Goal: Information Seeking & Learning: Compare options

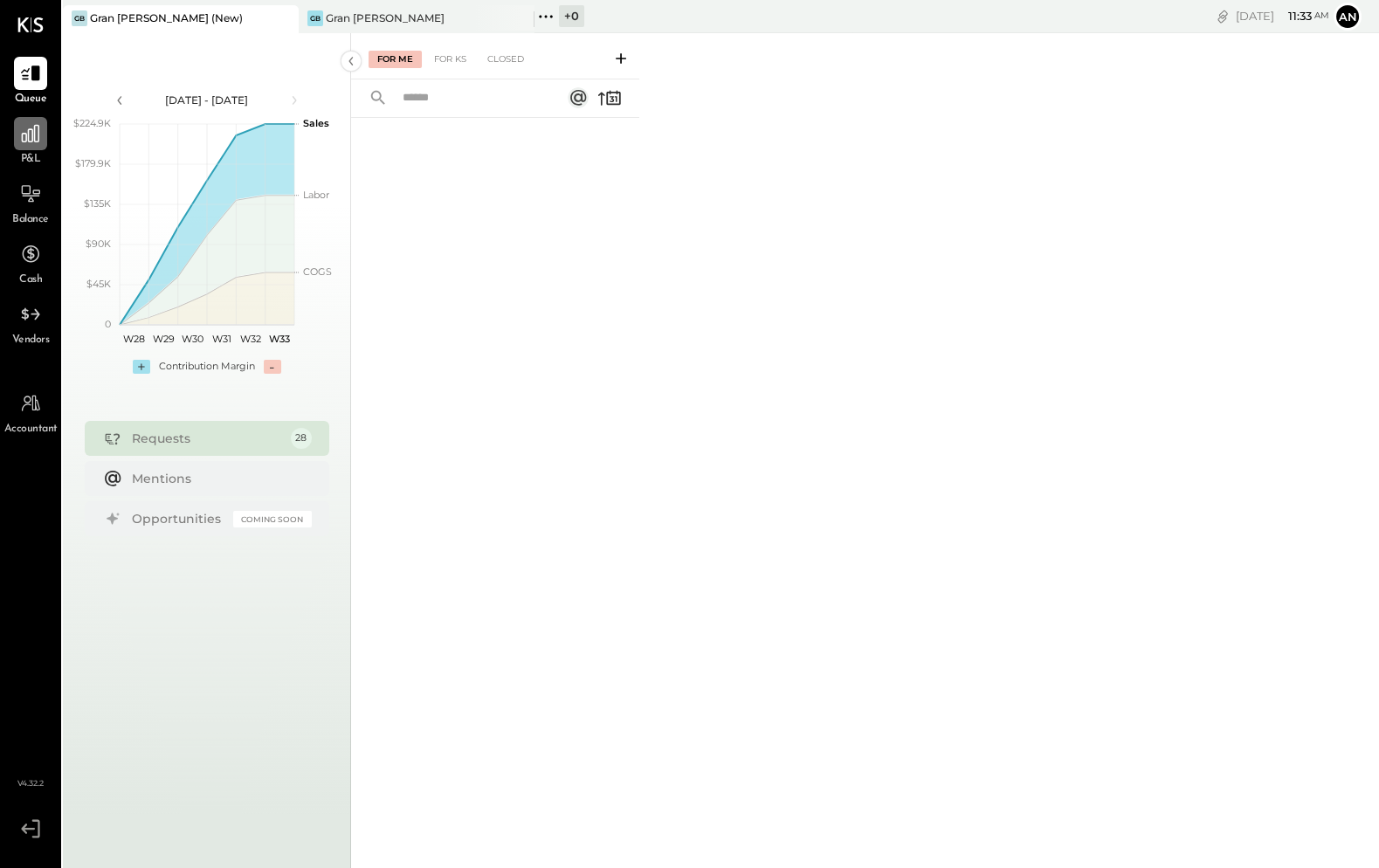
click at [22, 138] on icon at bounding box center [31, 133] width 22 height 22
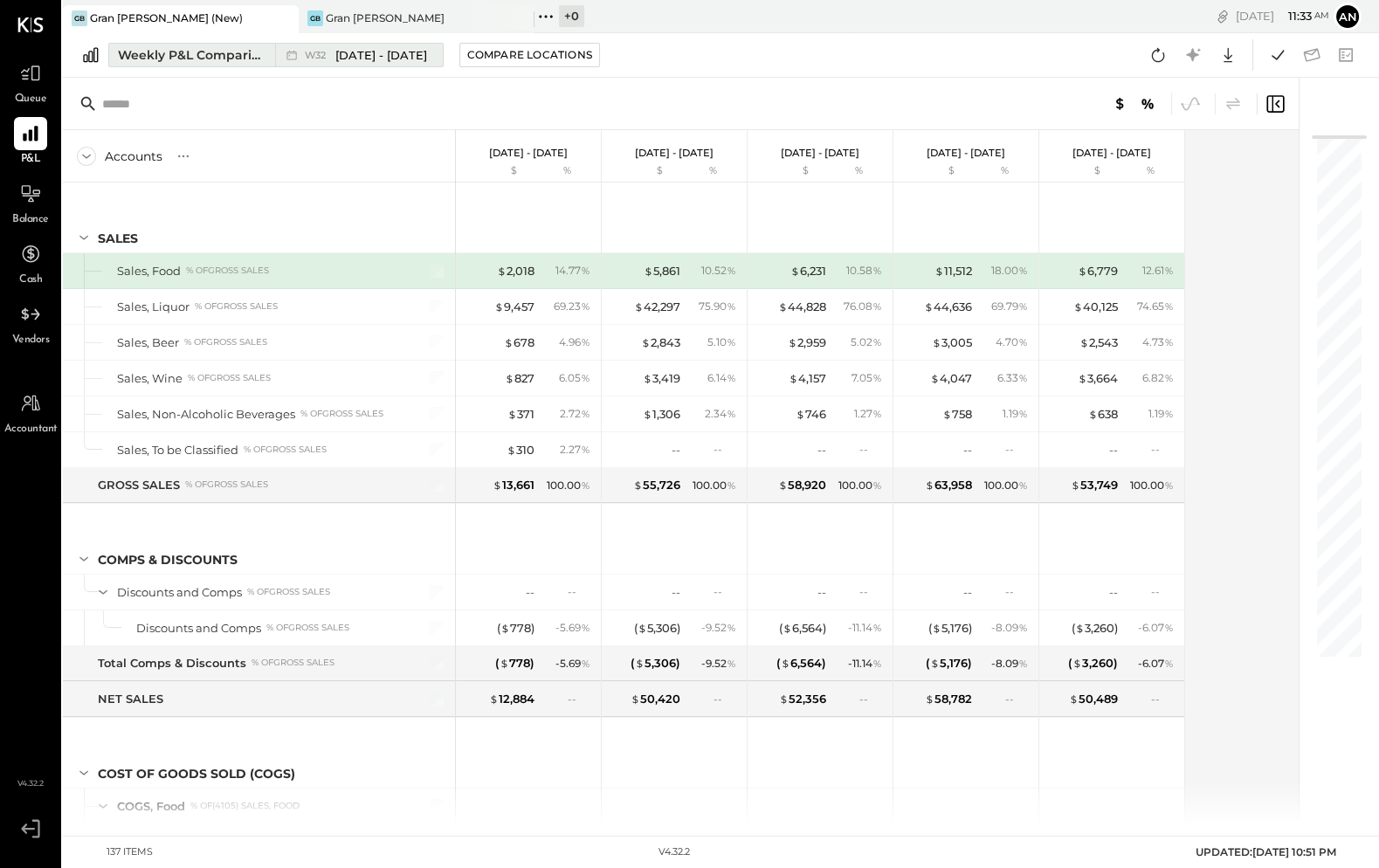
click at [412, 66] on div "W32 [DATE] - [DATE]" at bounding box center [355, 55] width 159 height 22
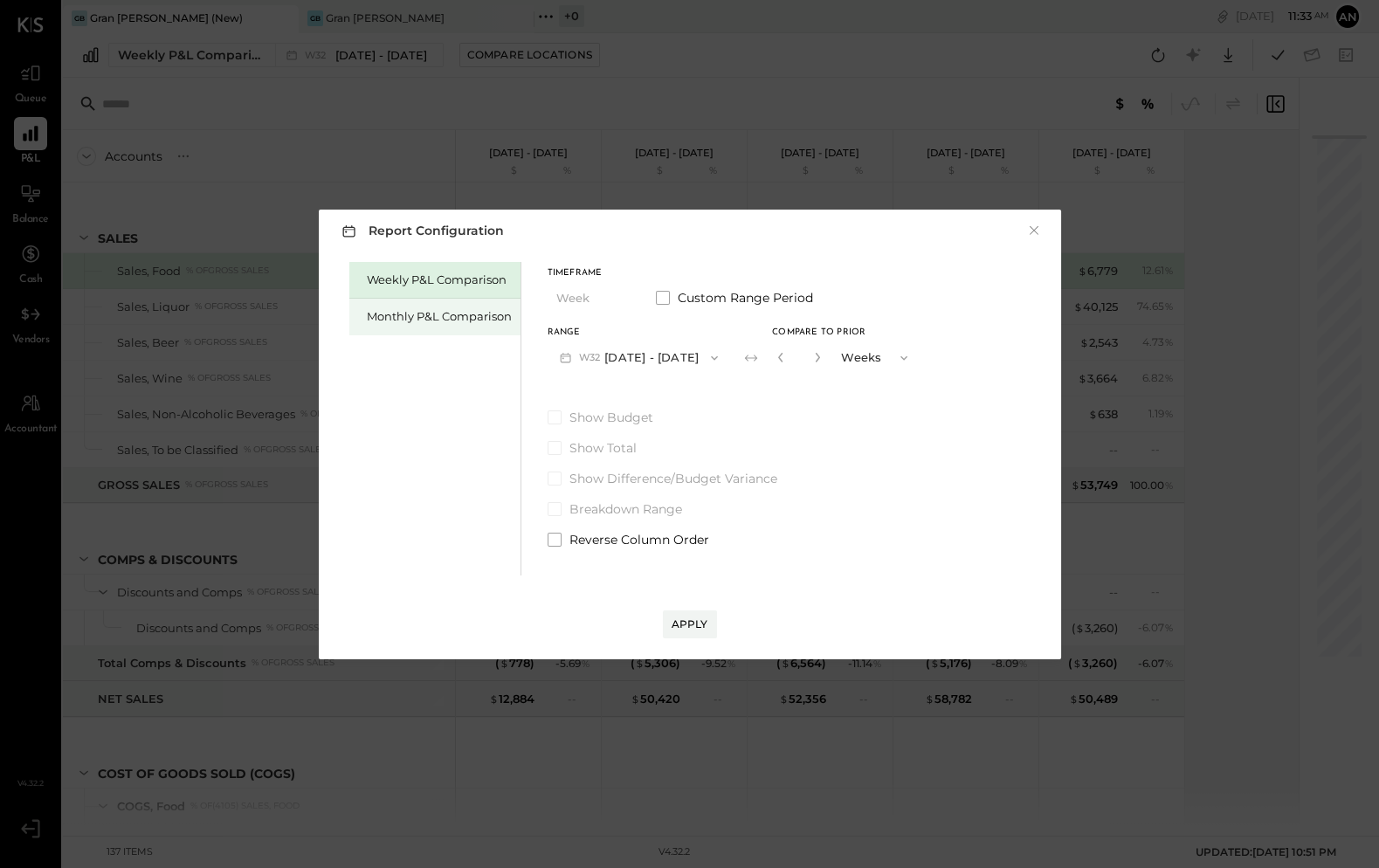
click at [437, 315] on div "Monthly P&L Comparison" at bounding box center [439, 316] width 145 height 17
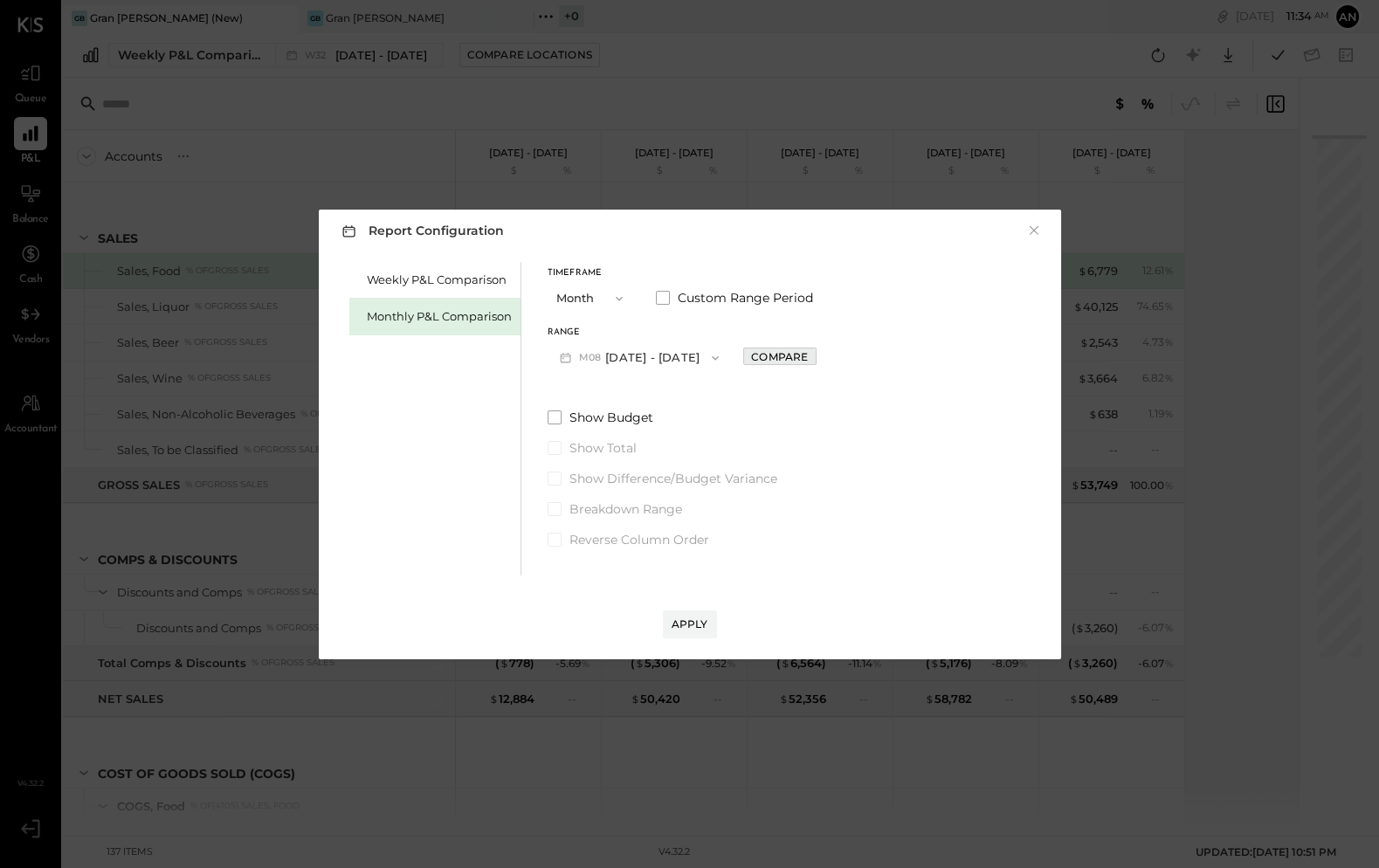
click at [759, 364] on button "Compare" at bounding box center [780, 356] width 73 height 18
click at [816, 355] on icon "button" at bounding box center [818, 357] width 5 height 9
type input "*"
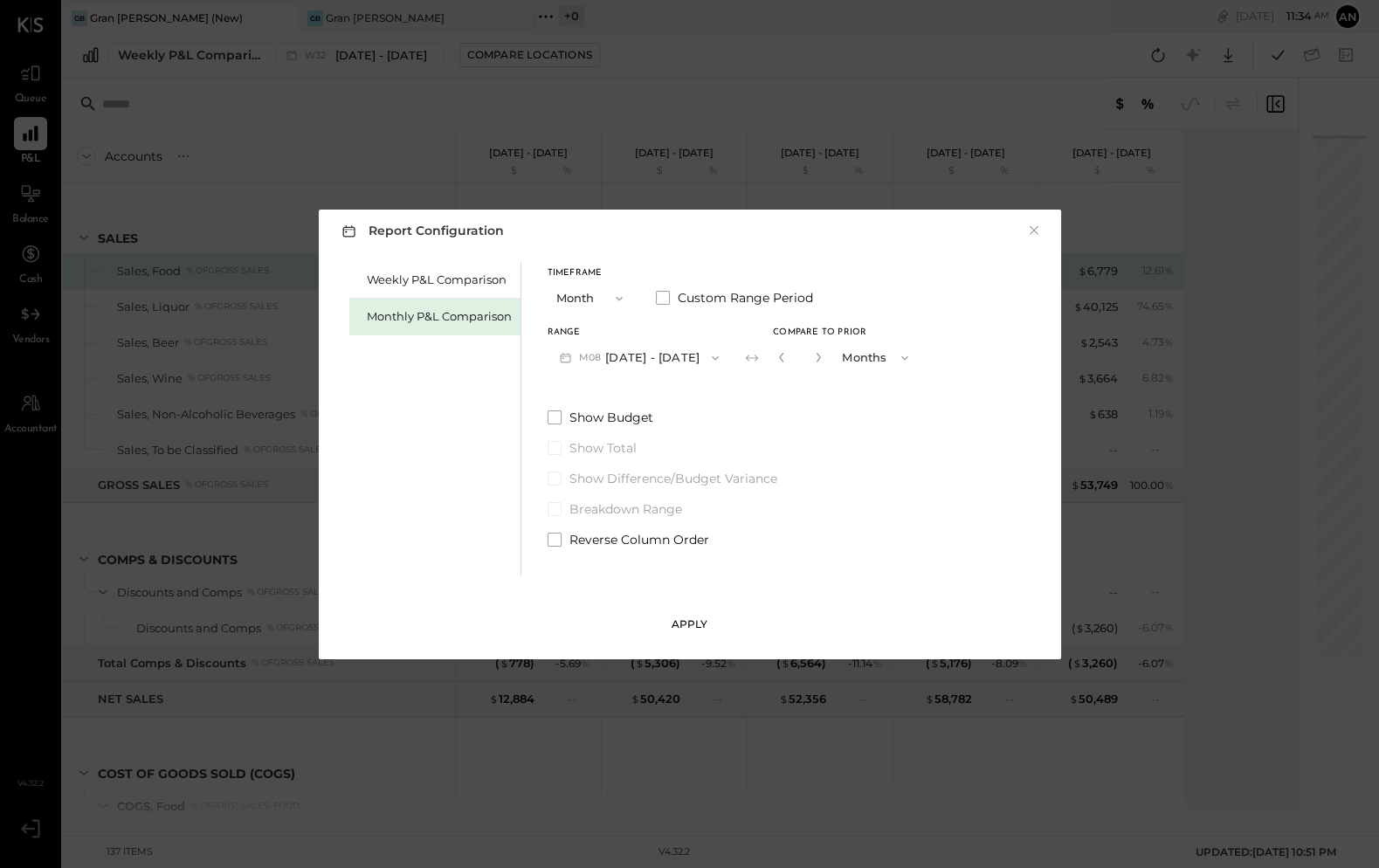
click at [690, 622] on div "Apply" at bounding box center [689, 623] width 36 height 15
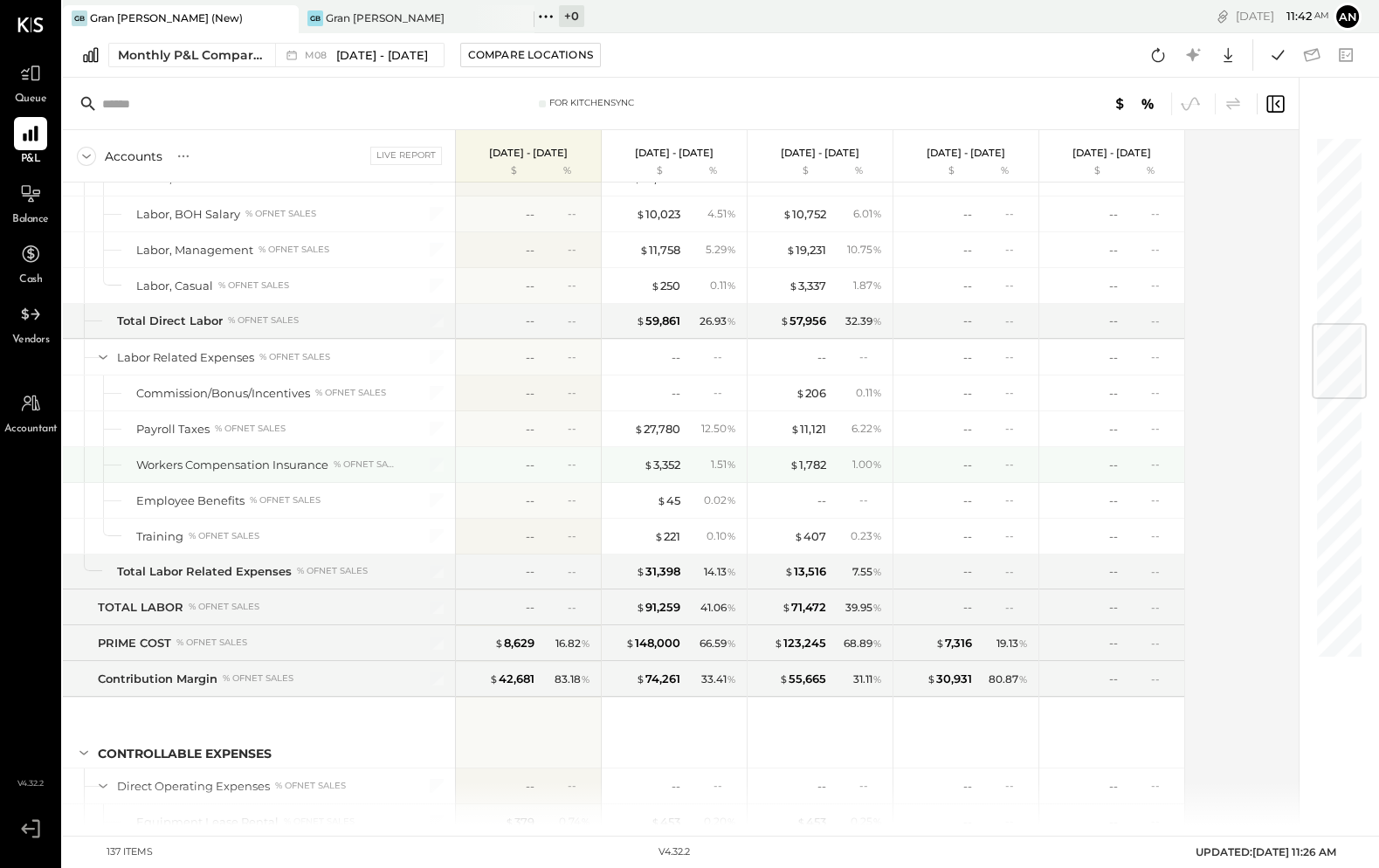
scroll to position [1595, 0]
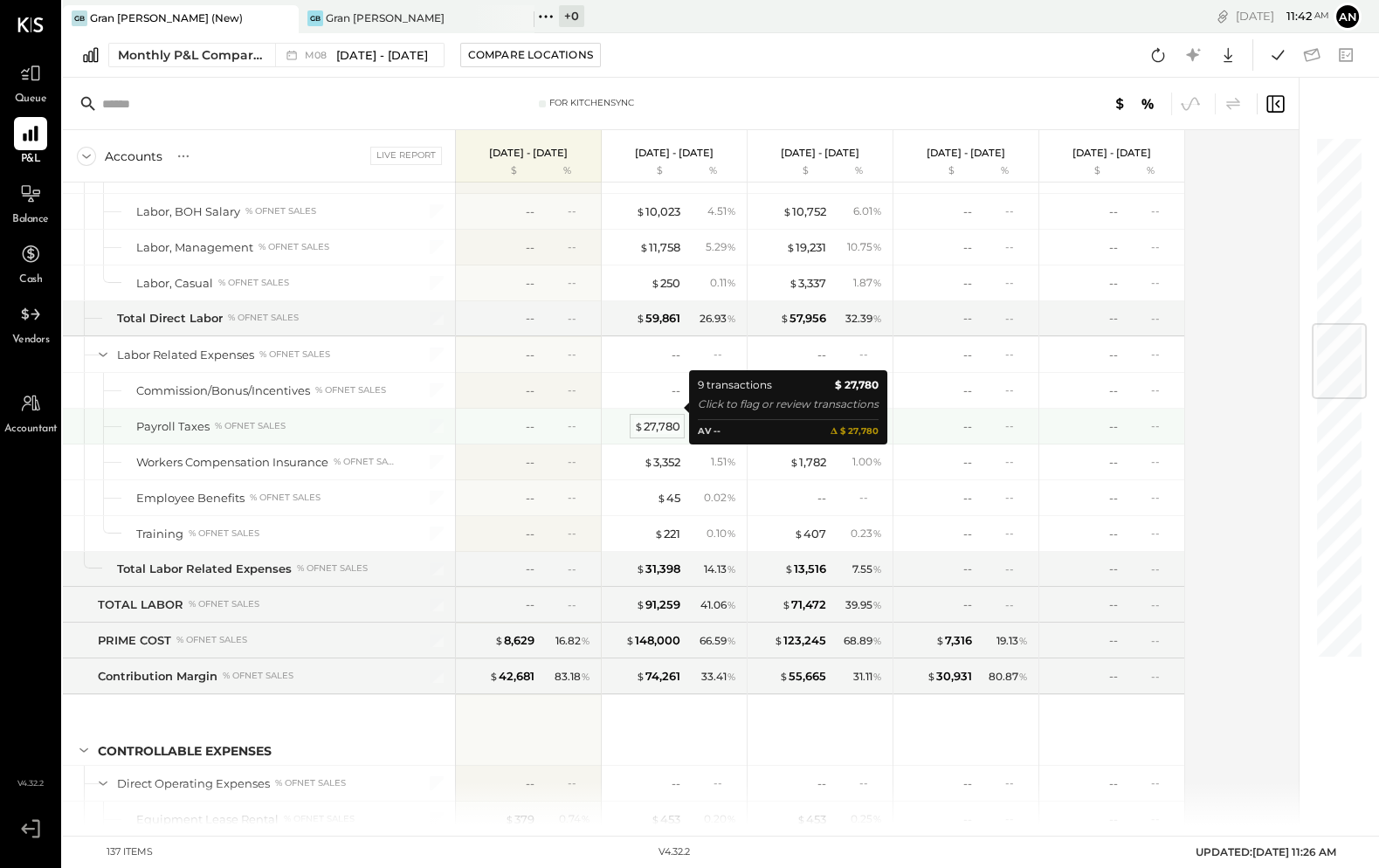
click at [655, 418] on div "$ 27,780" at bounding box center [657, 427] width 47 height 17
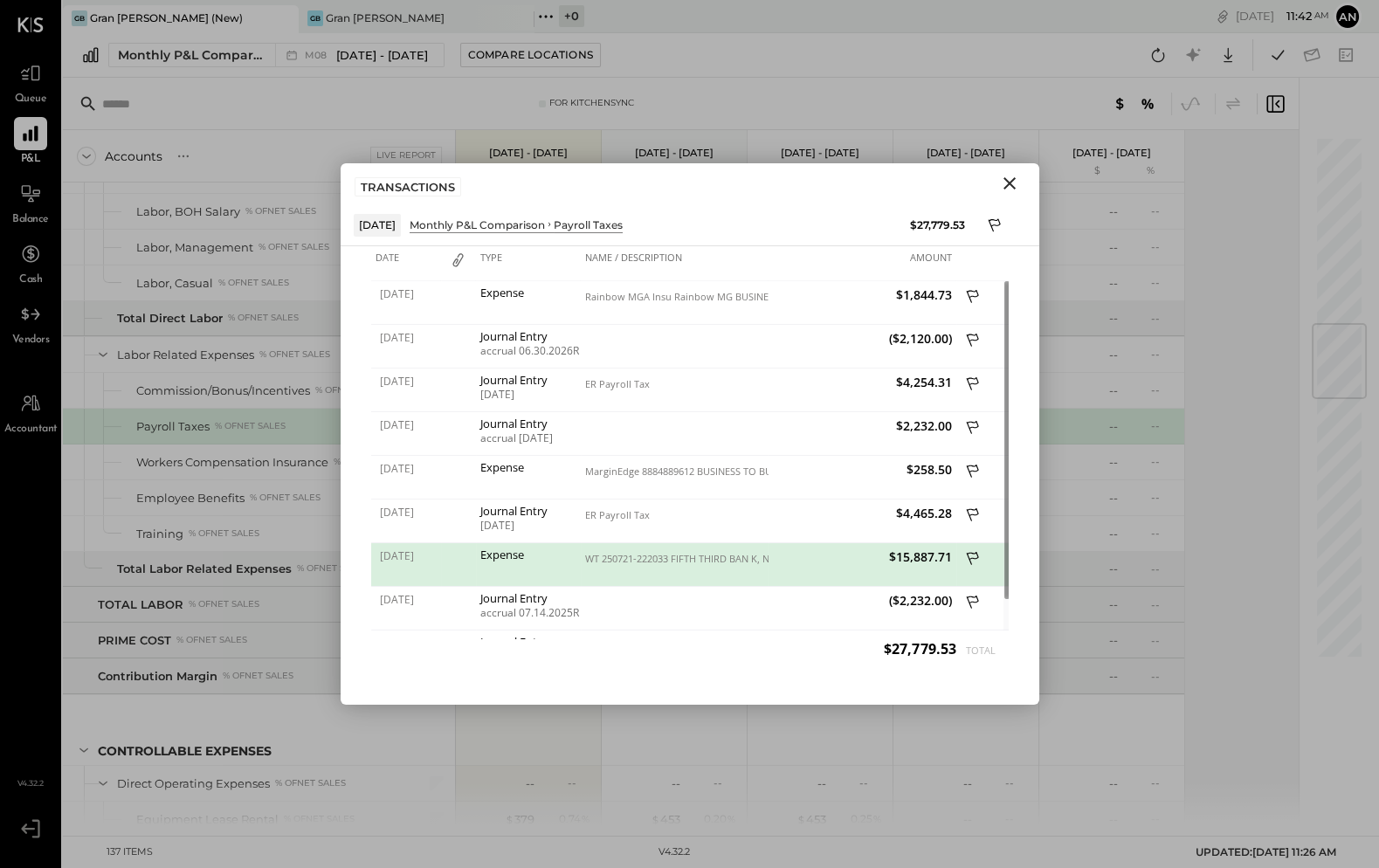
drag, startPoint x: 1012, startPoint y: 180, endPoint x: 829, endPoint y: 316, distance: 228.0
click at [1011, 181] on icon "Close" at bounding box center [1009, 183] width 12 height 12
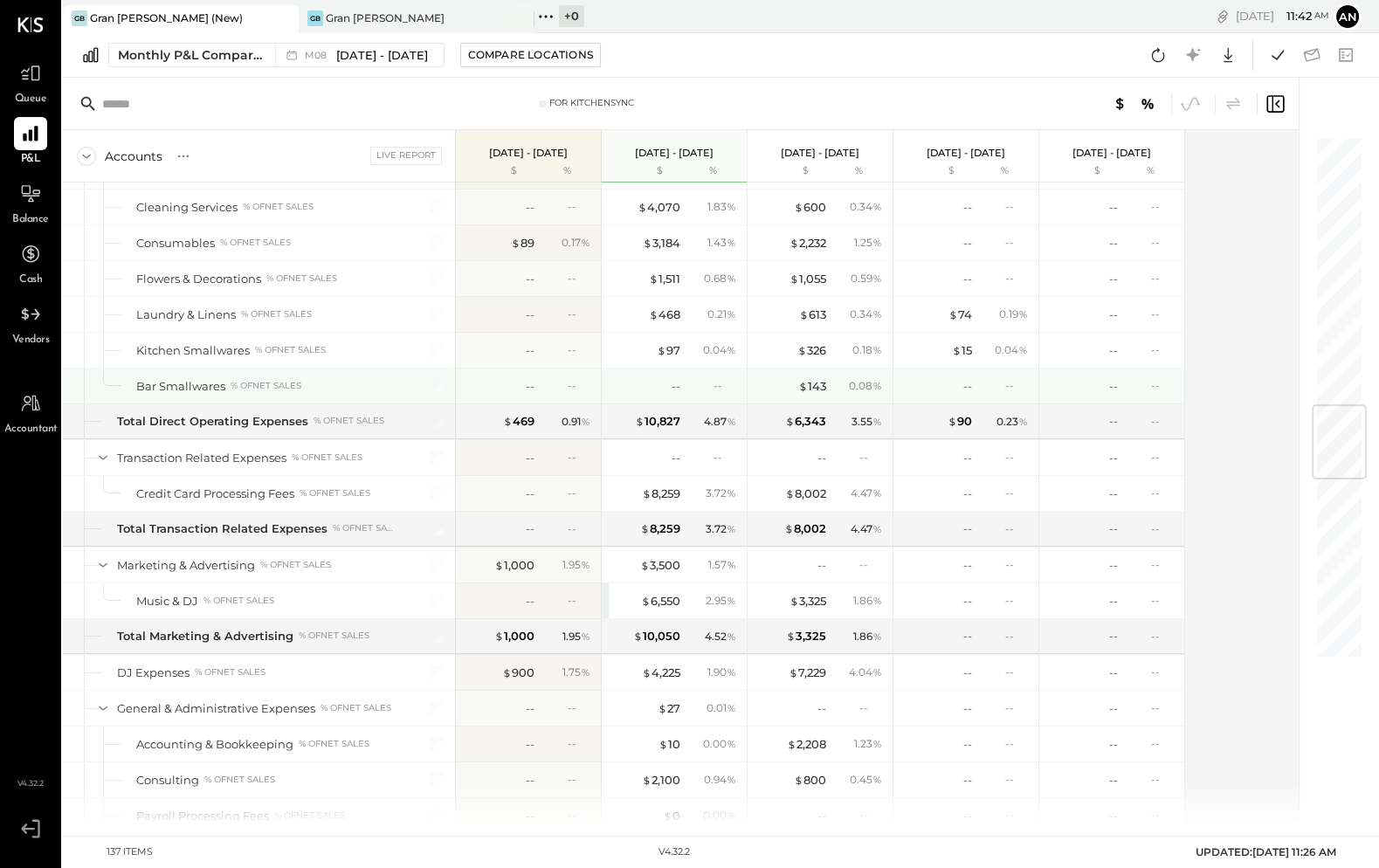
scroll to position [2279, 0]
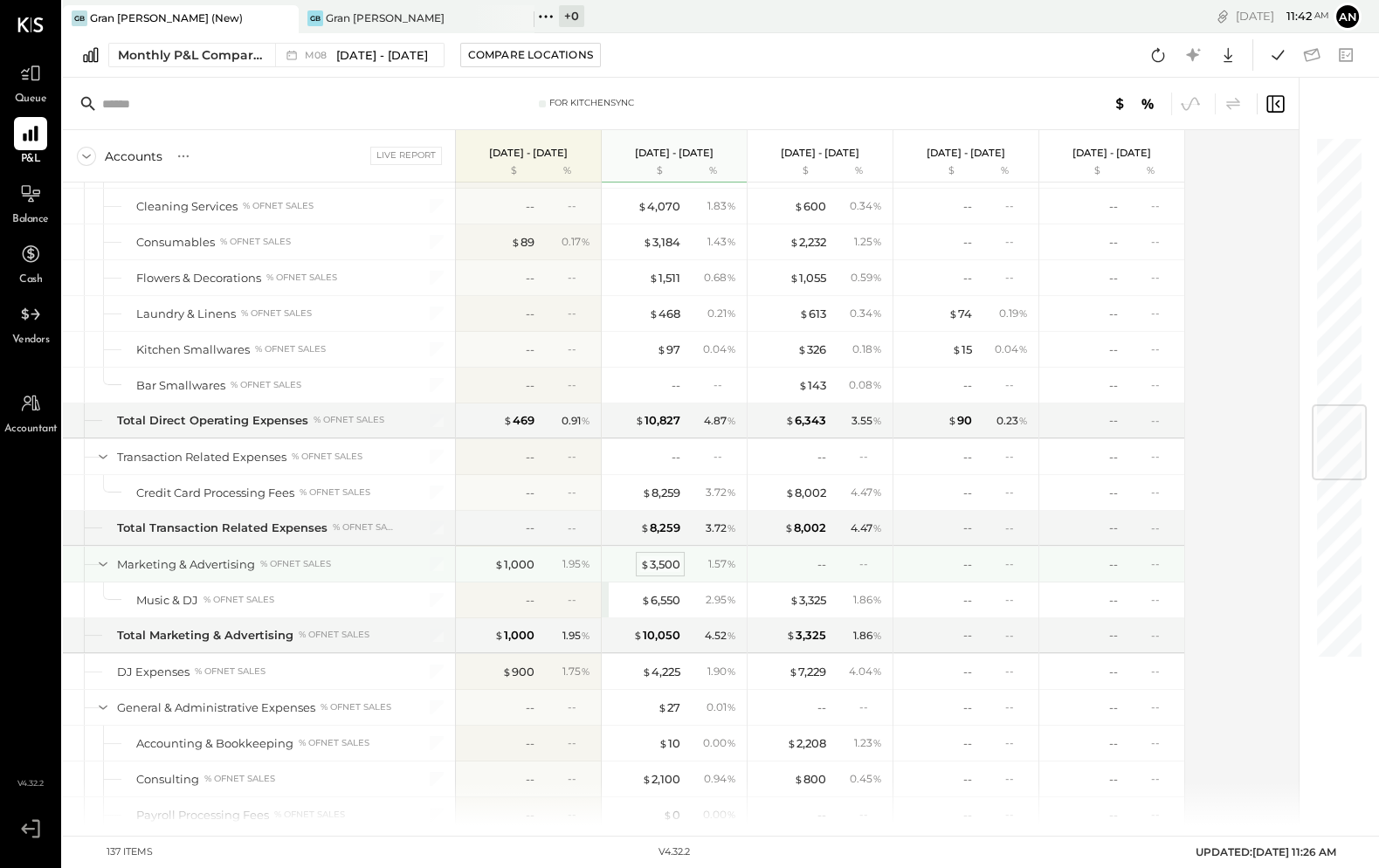
click at [658, 556] on div "$ 3,500" at bounding box center [660, 565] width 40 height 17
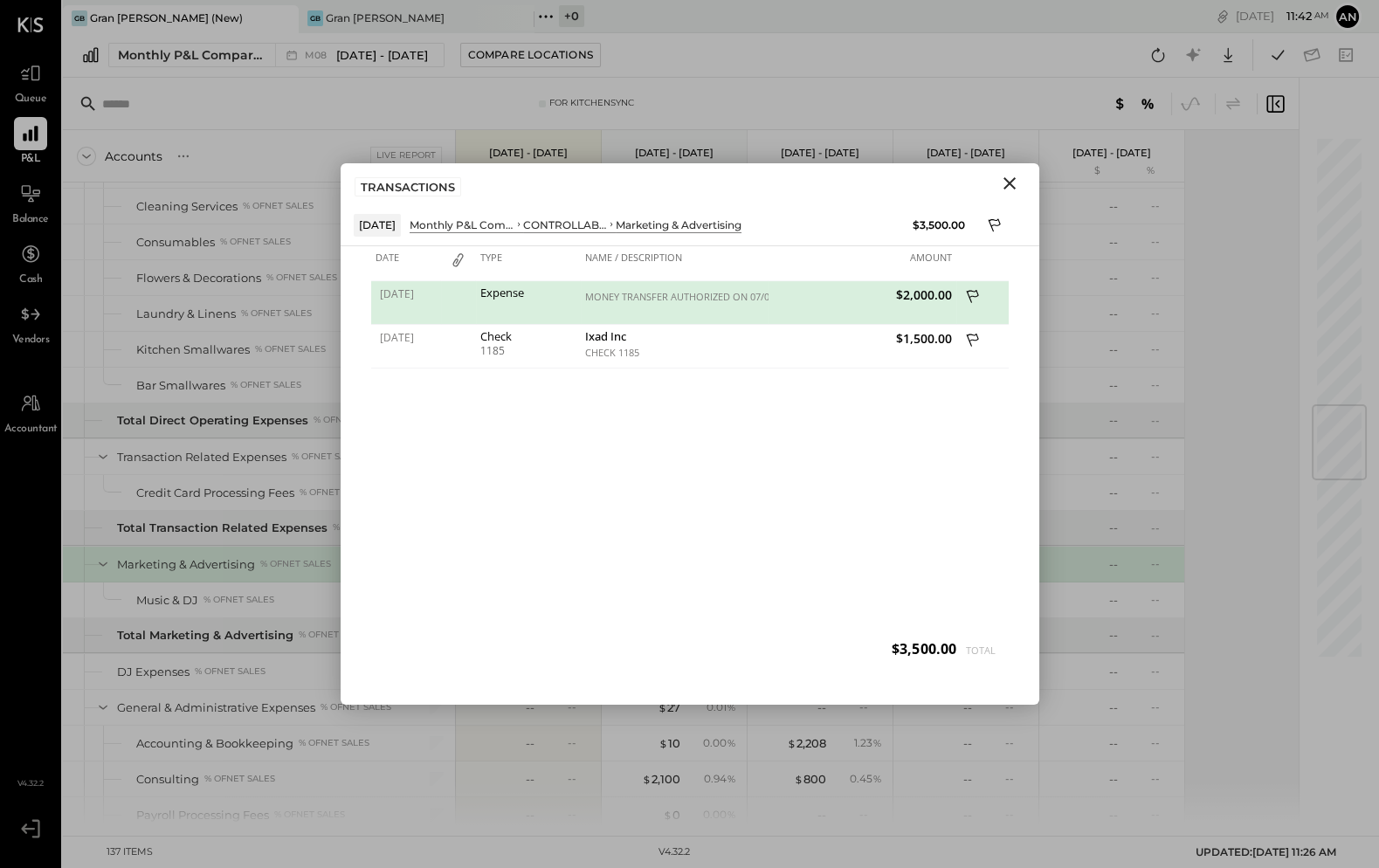
click at [1008, 180] on icon "Close" at bounding box center [1009, 183] width 21 height 21
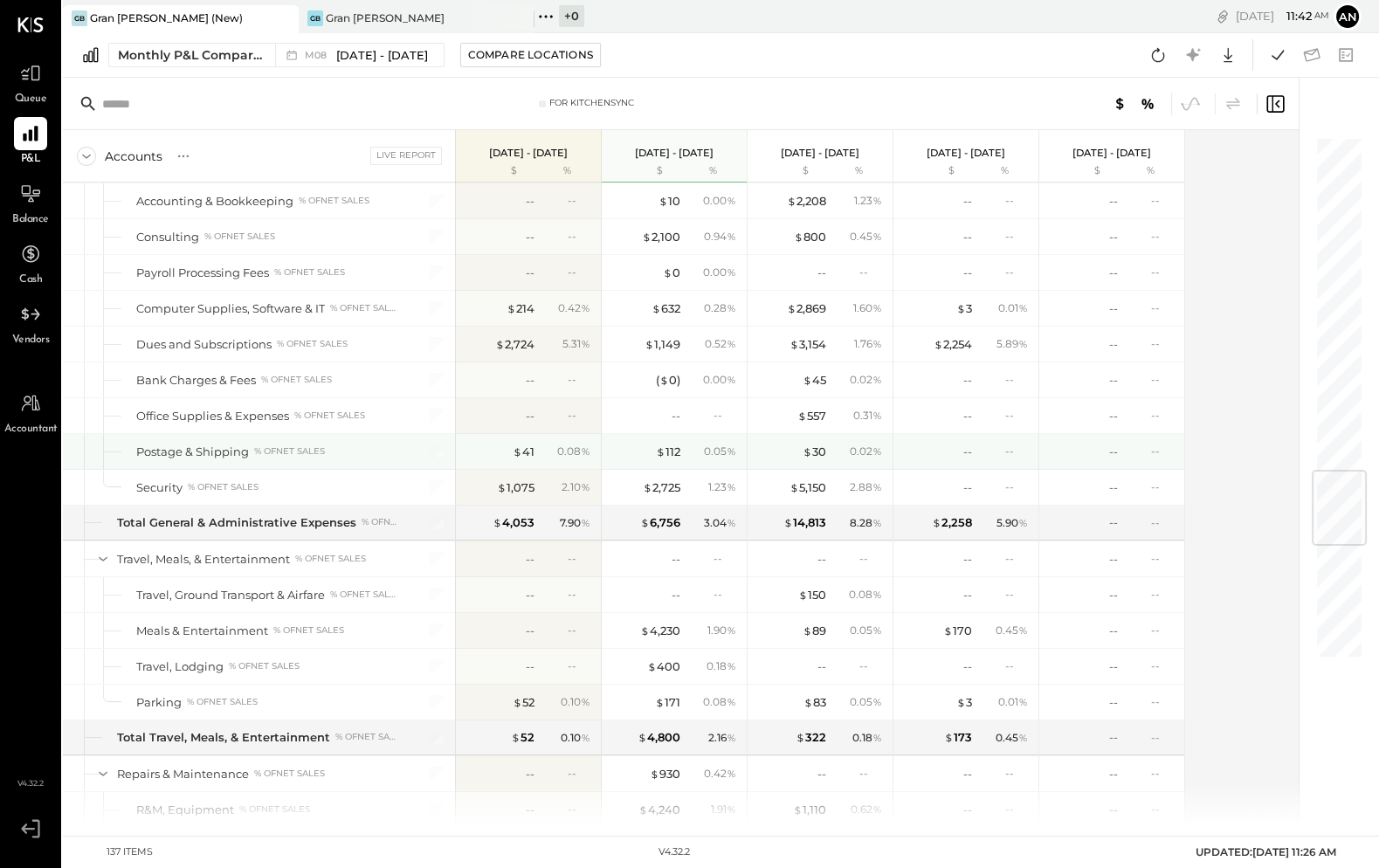
scroll to position [2838, 0]
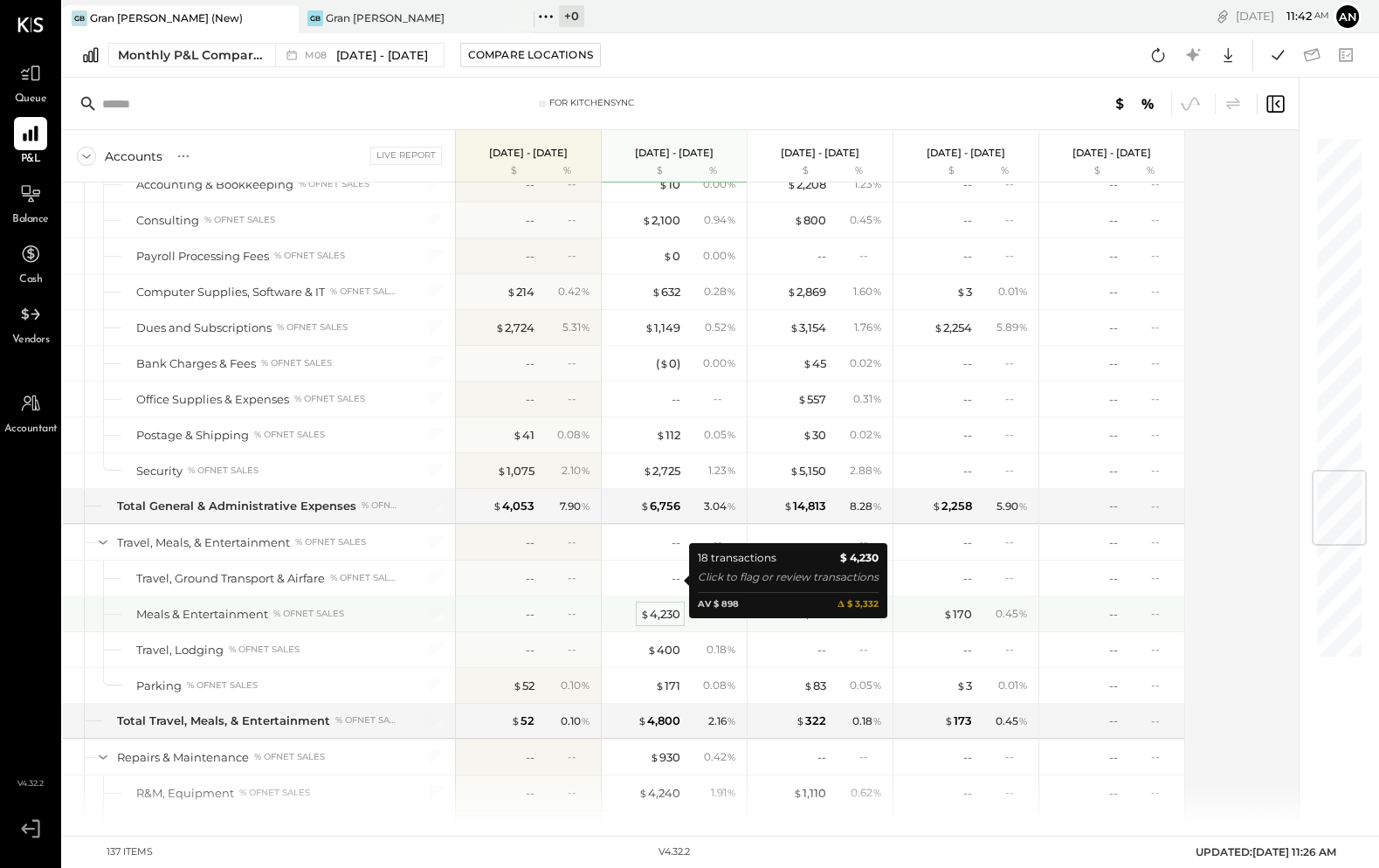
click at [660, 606] on div "$ 4,230" at bounding box center [660, 614] width 40 height 17
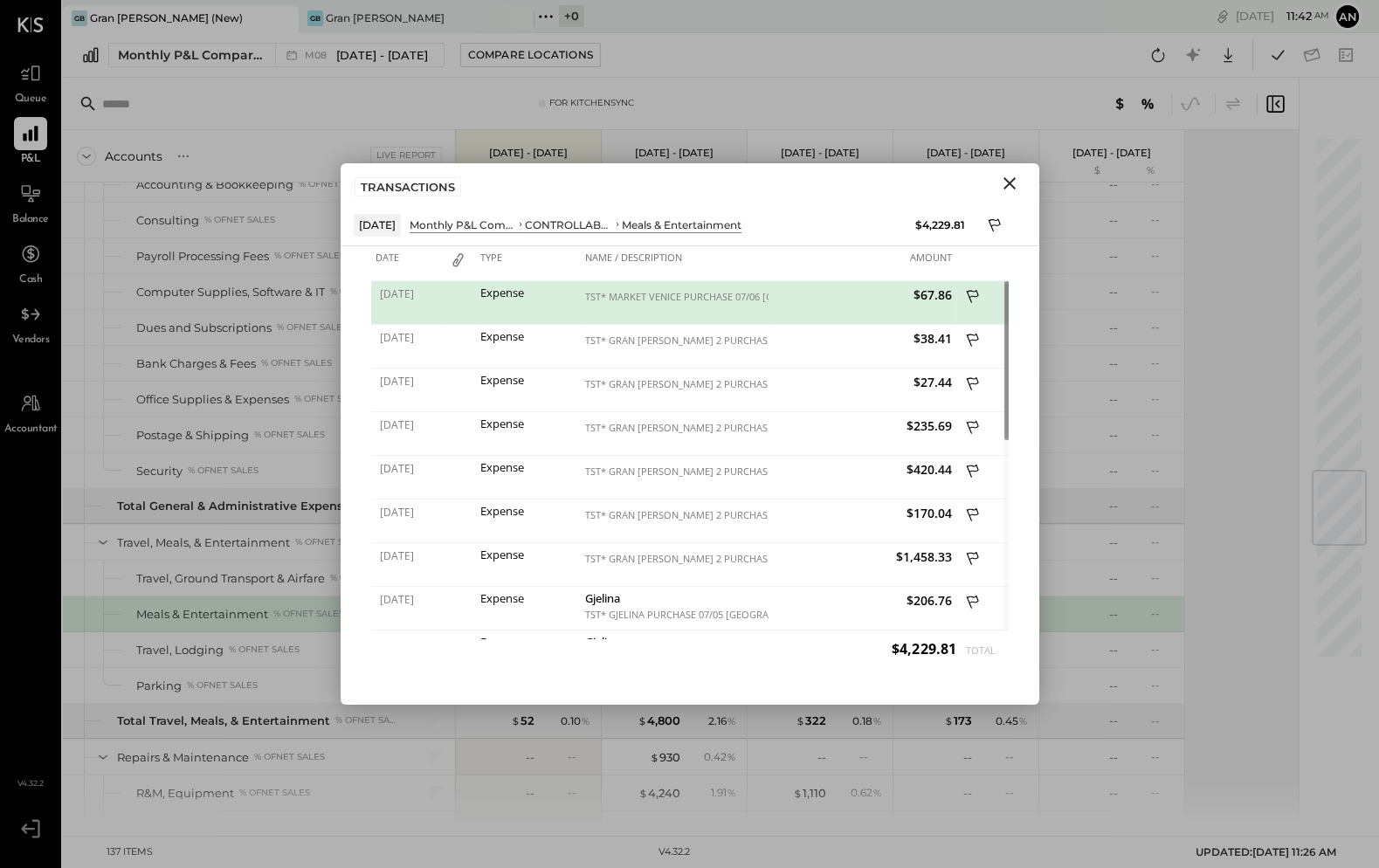
click at [1006, 187] on icon "Close" at bounding box center [1009, 183] width 21 height 21
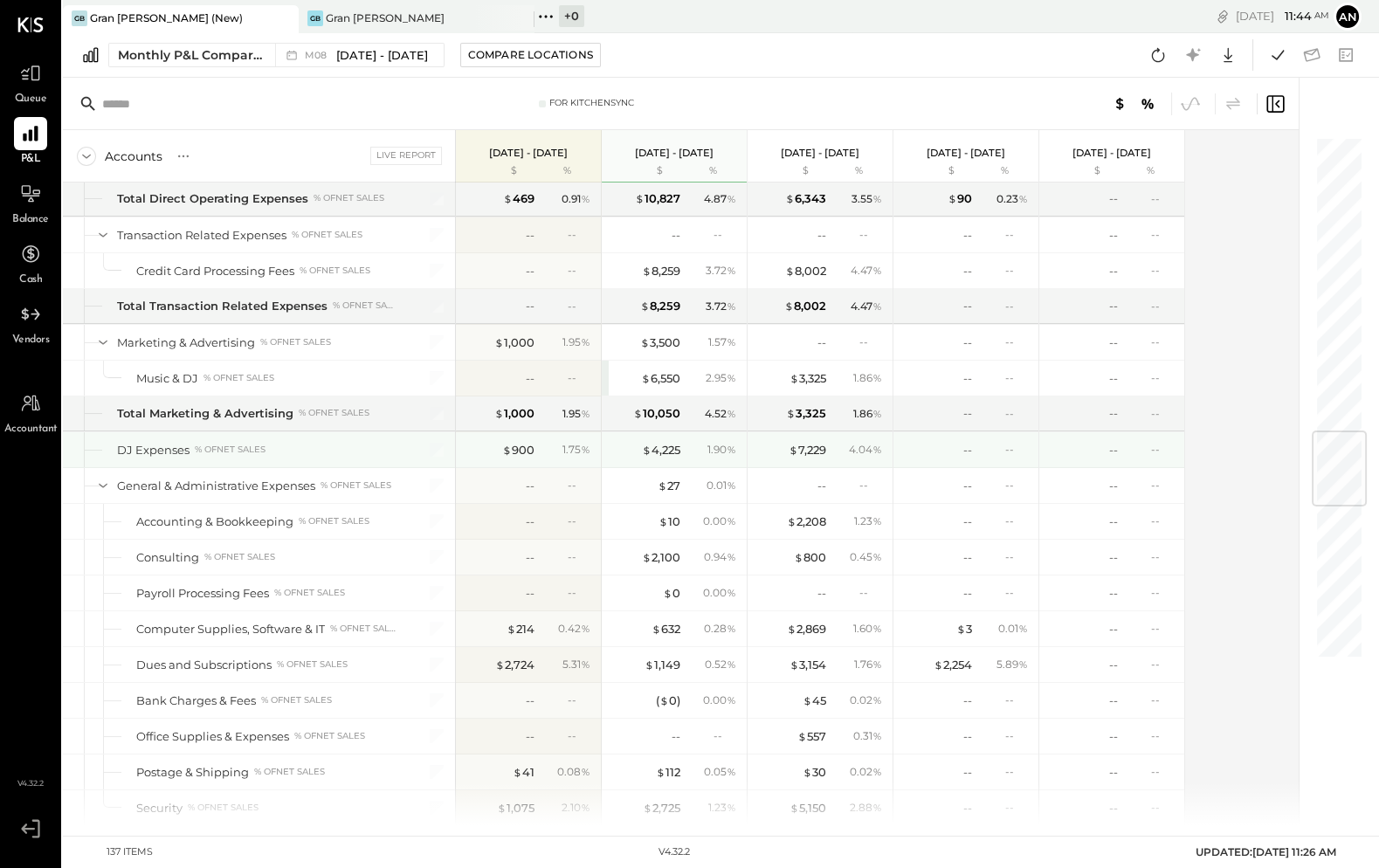
scroll to position [2502, 0]
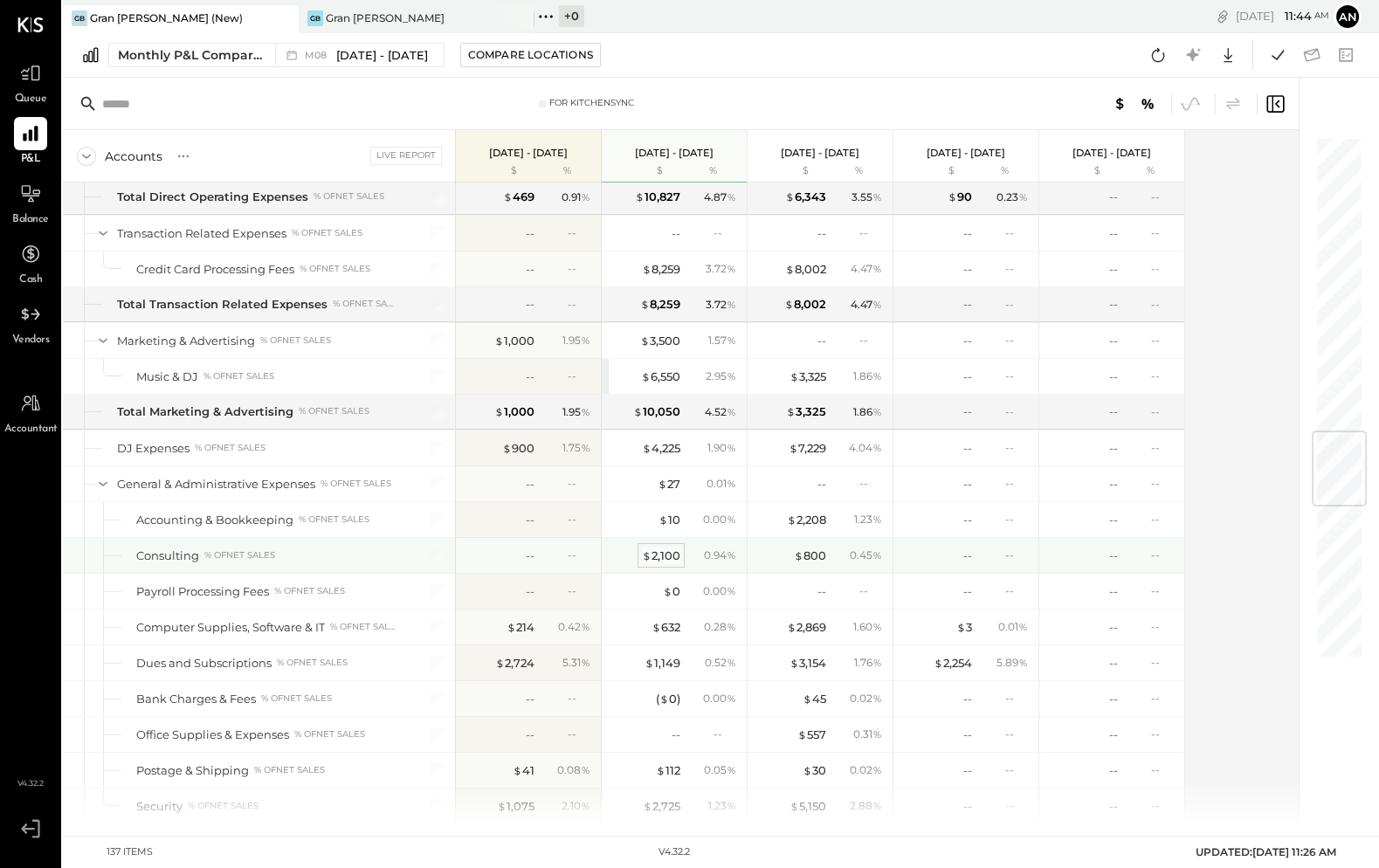
click at [661, 547] on div "$ 2,100" at bounding box center [660, 555] width 38 height 17
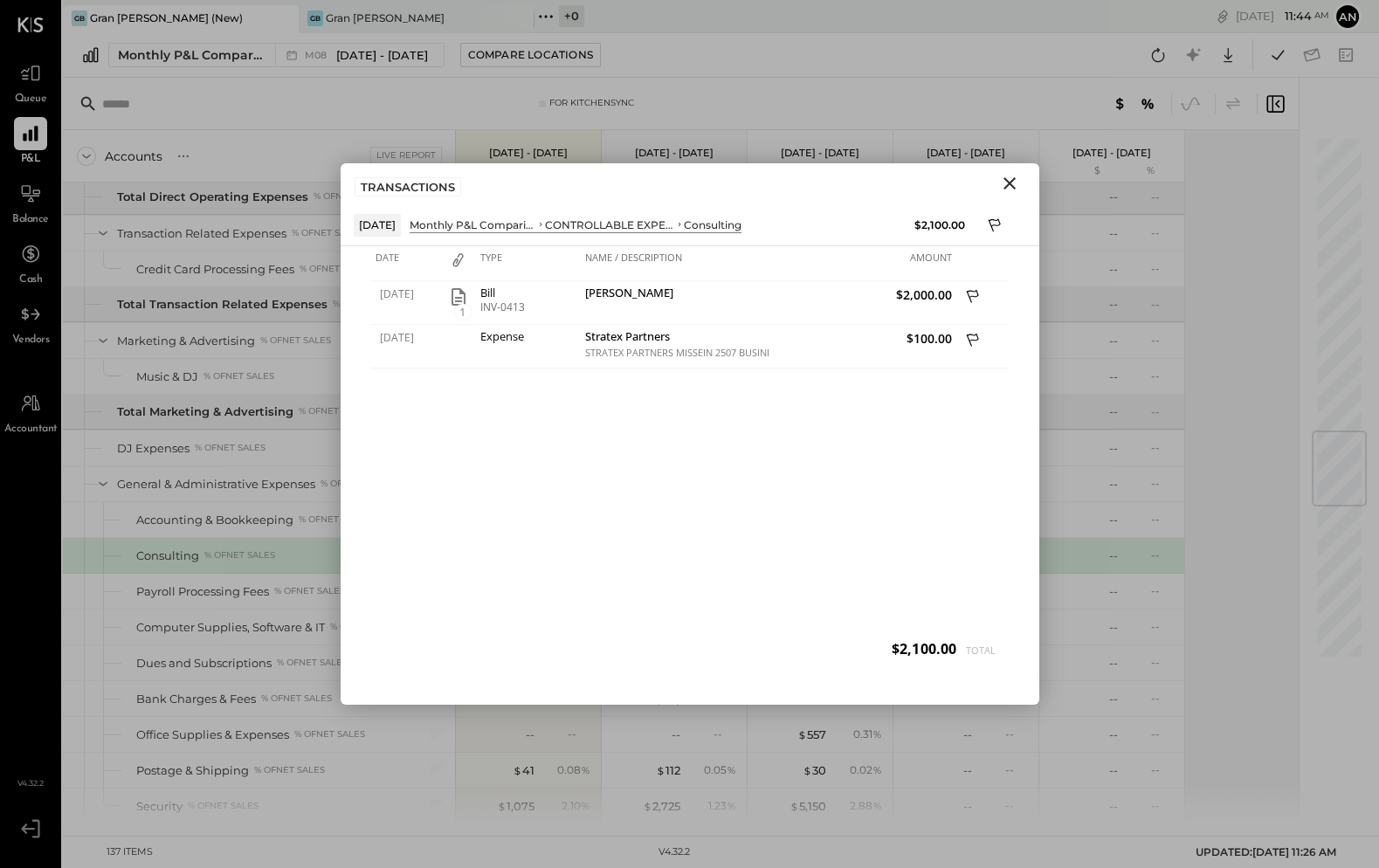
click at [1005, 180] on icon "Close" at bounding box center [1009, 183] width 21 height 21
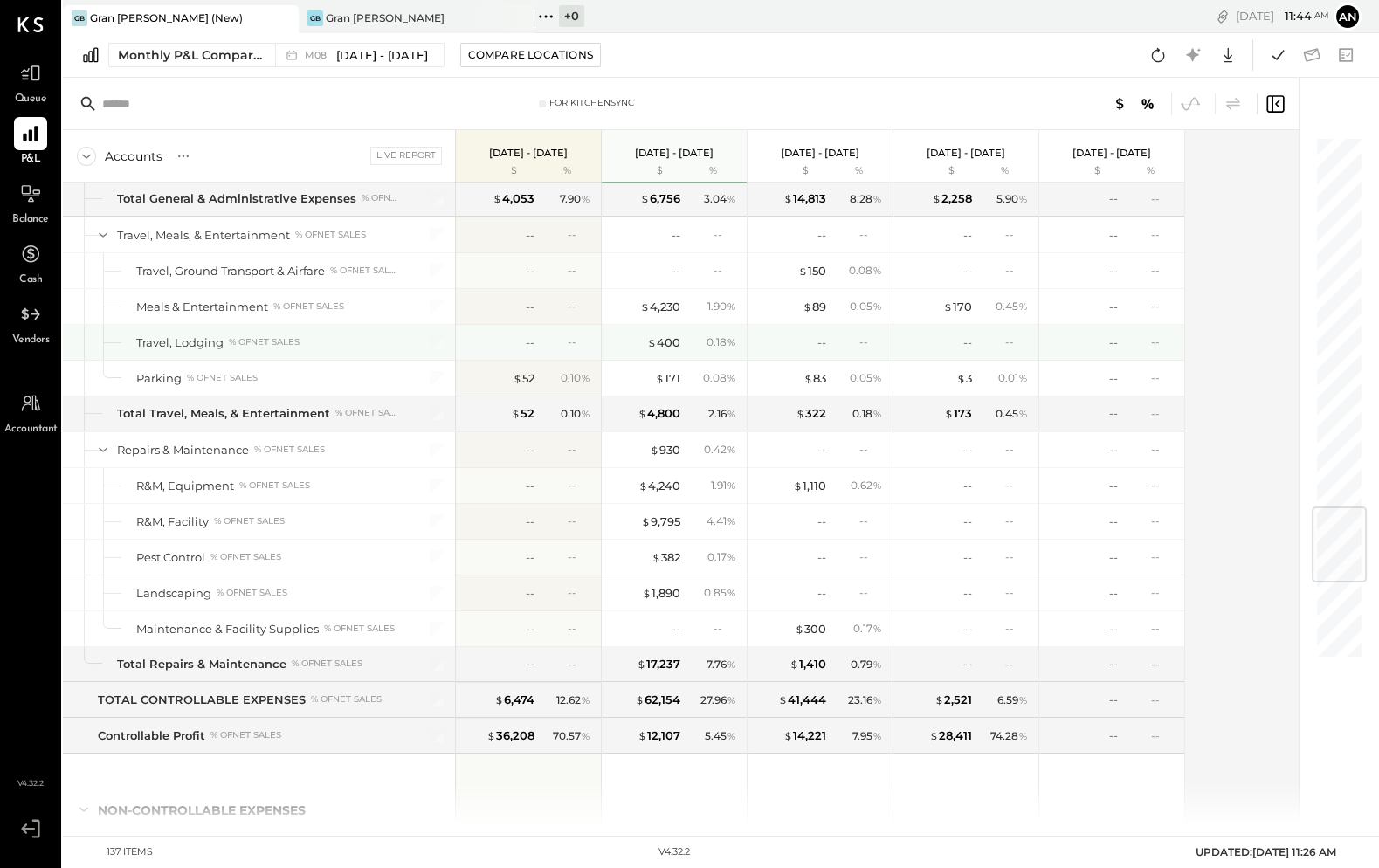
scroll to position [3151, 0]
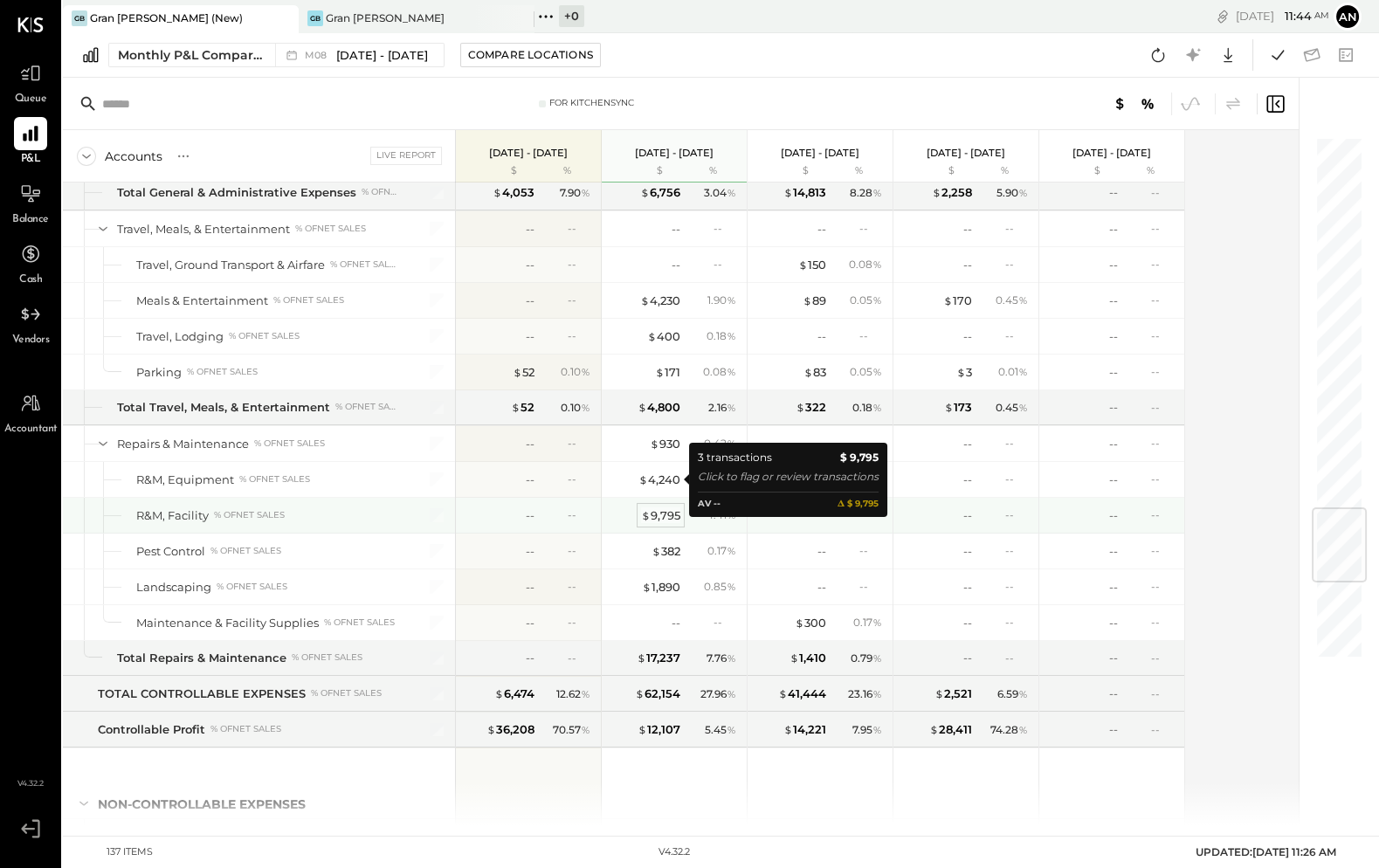
click at [657, 507] on div "$ 9,795" at bounding box center [660, 515] width 39 height 17
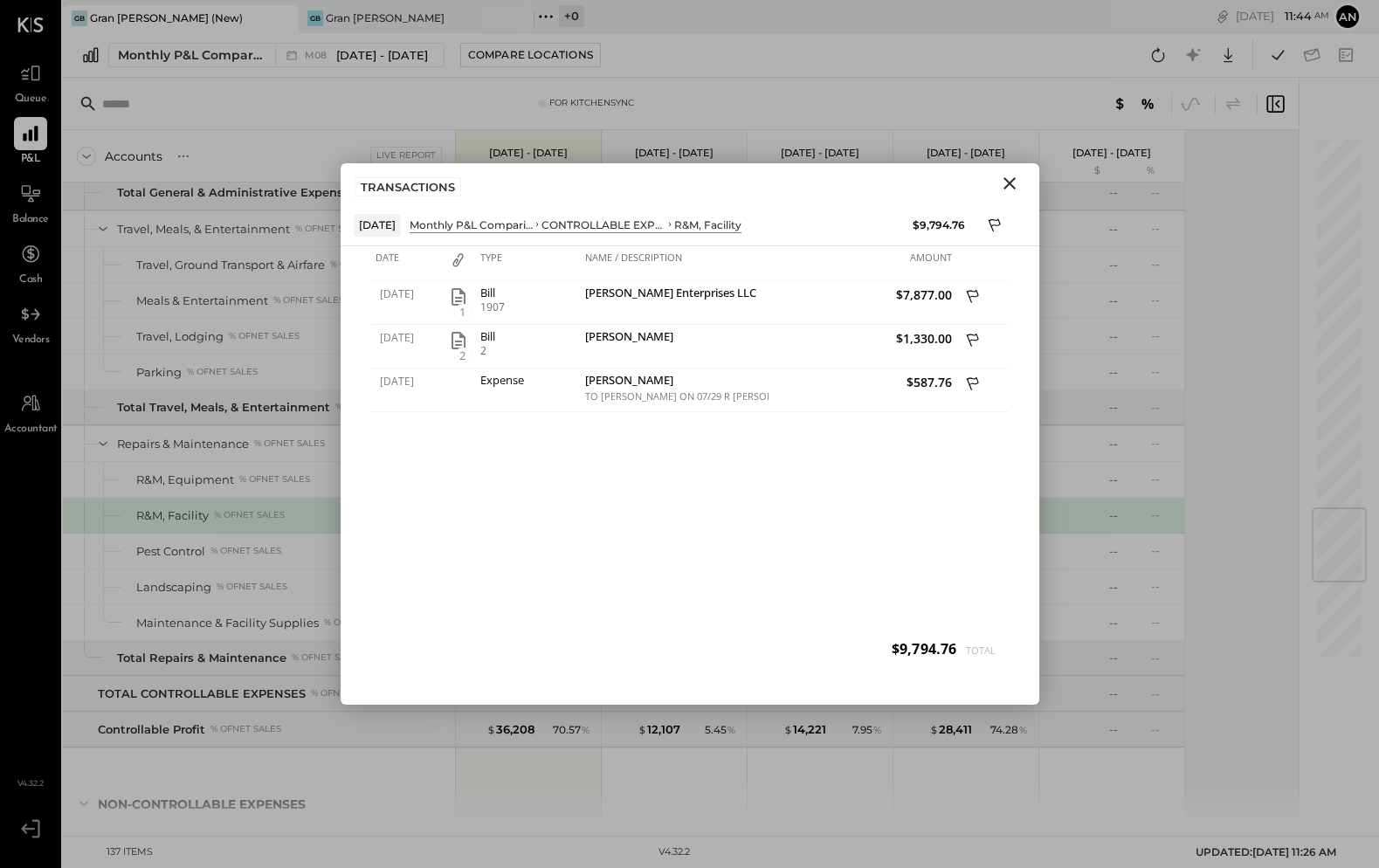
click at [1008, 179] on icon "Close" at bounding box center [1009, 183] width 21 height 21
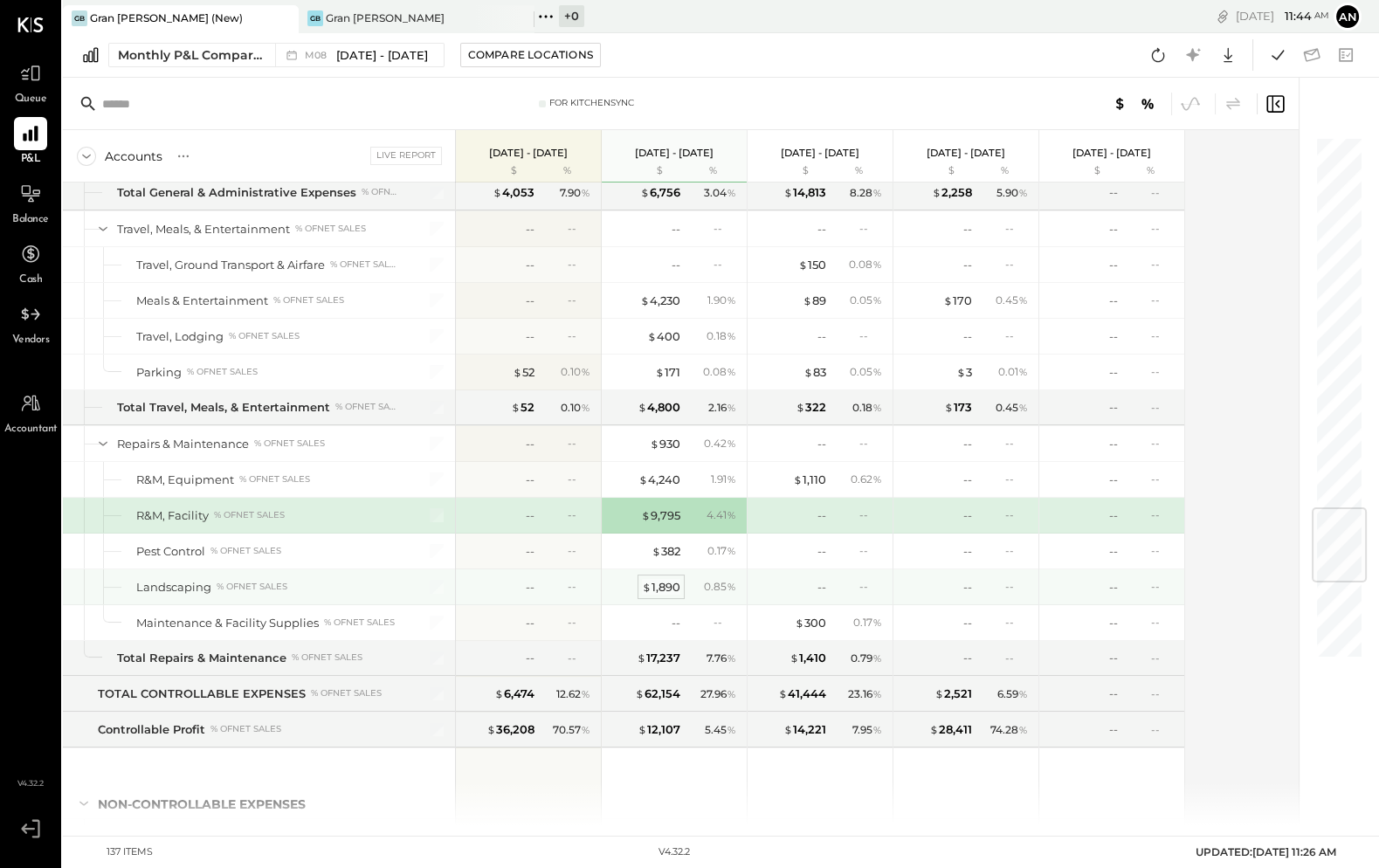
click at [659, 579] on div "$ 1,890" at bounding box center [660, 587] width 38 height 17
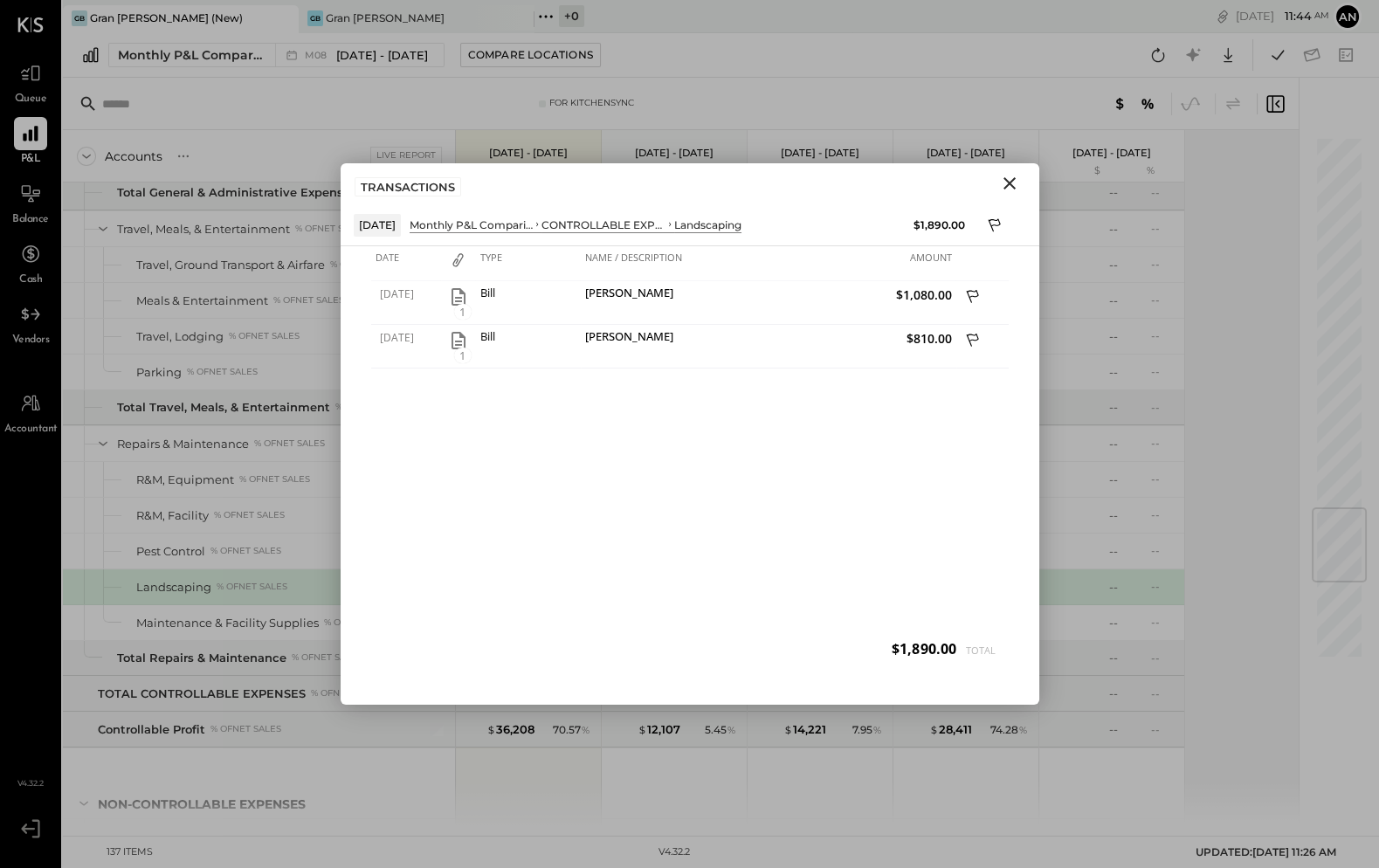
drag, startPoint x: 1005, startPoint y: 180, endPoint x: 965, endPoint y: 222, distance: 58.0
click at [1005, 181] on icon "Close" at bounding box center [1009, 183] width 21 height 21
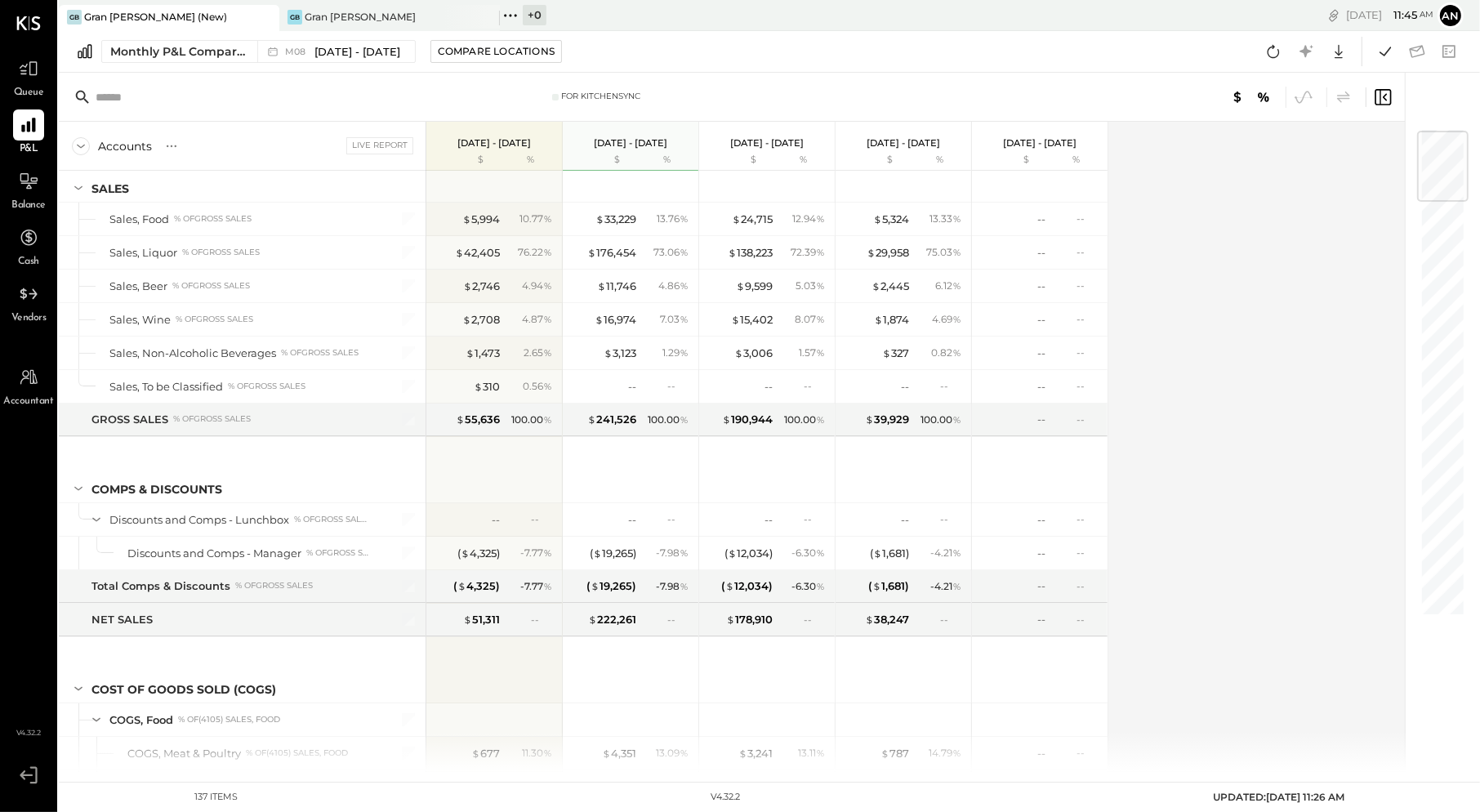
scroll to position [36, 0]
click at [215, 46] on div "Monthly P&L Comparison" at bounding box center [178, 52] width 137 height 17
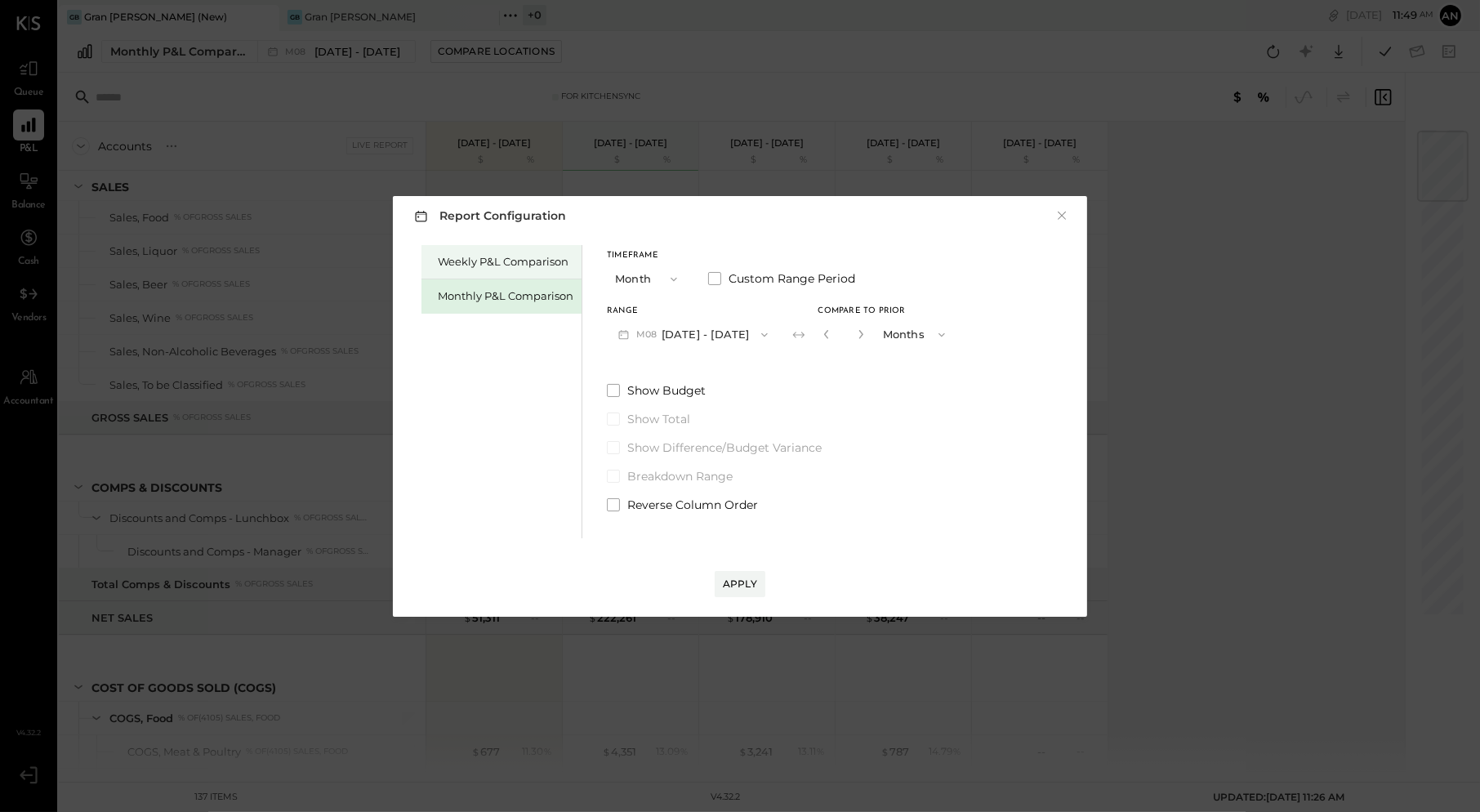
click at [536, 263] on div "Weekly P&L Comparison" at bounding box center [505, 262] width 135 height 16
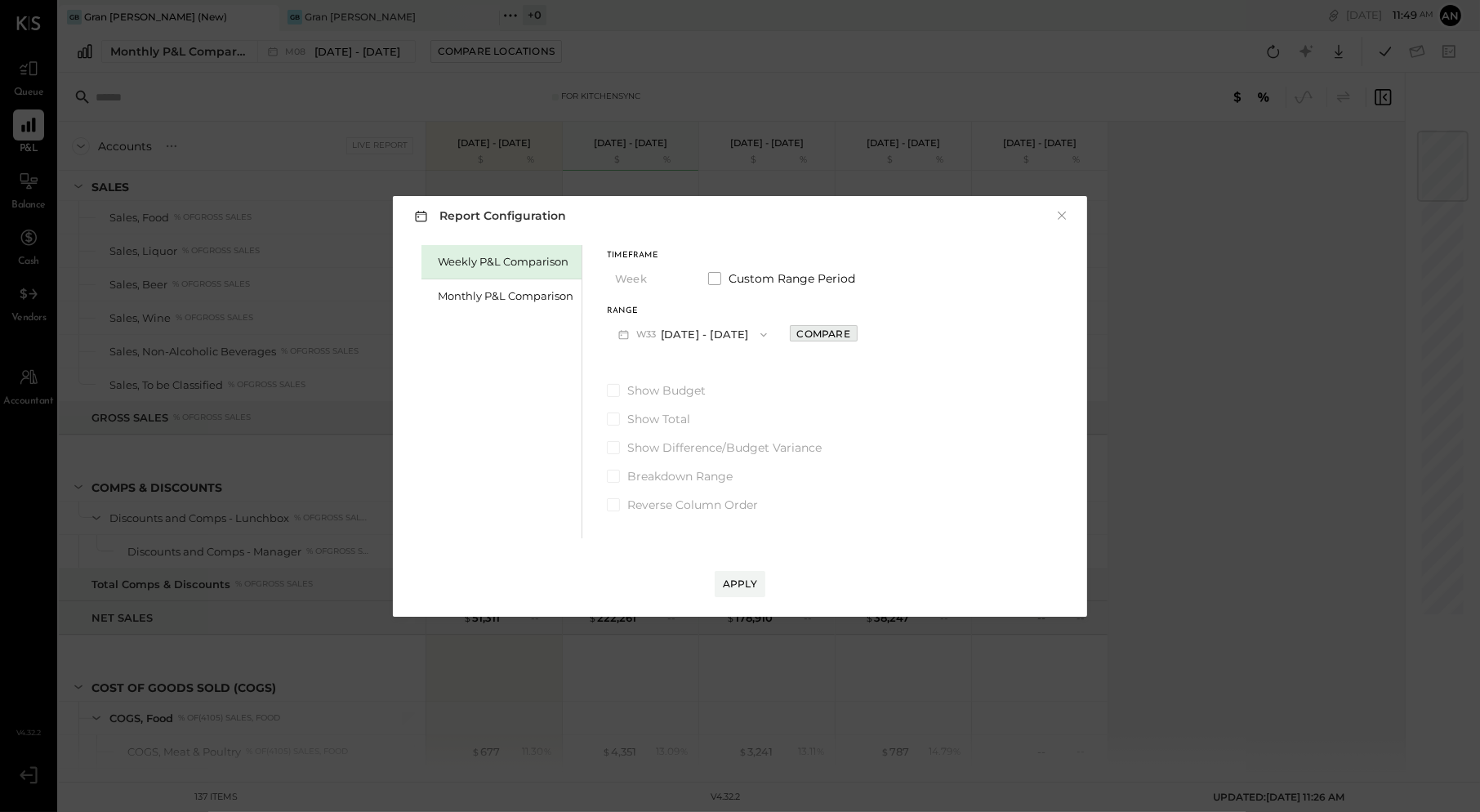
click at [826, 334] on div "Compare" at bounding box center [823, 334] width 53 height 14
click at [857, 336] on icon "button" at bounding box center [859, 334] width 4 height 9
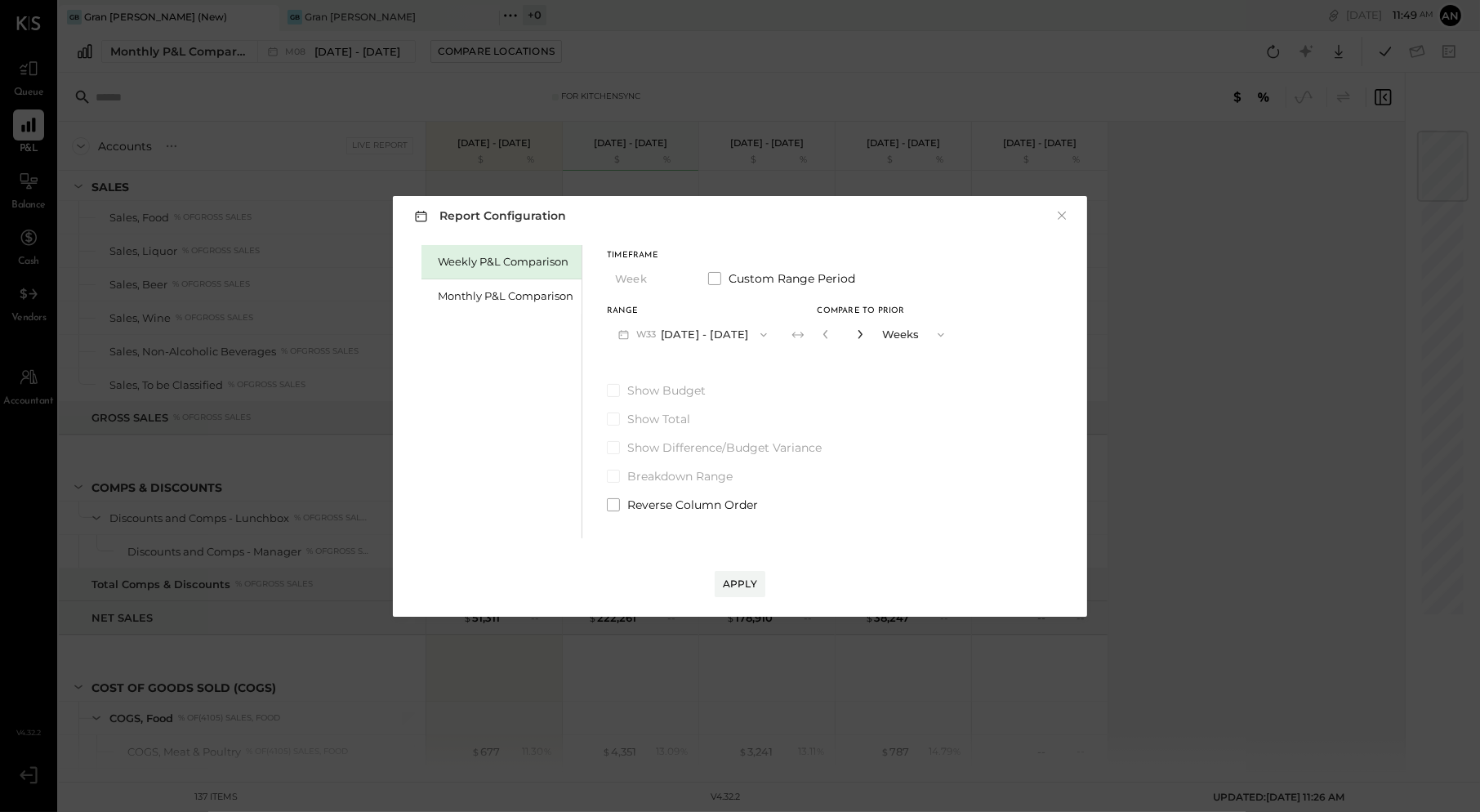
click at [857, 336] on icon "button" at bounding box center [859, 334] width 4 height 9
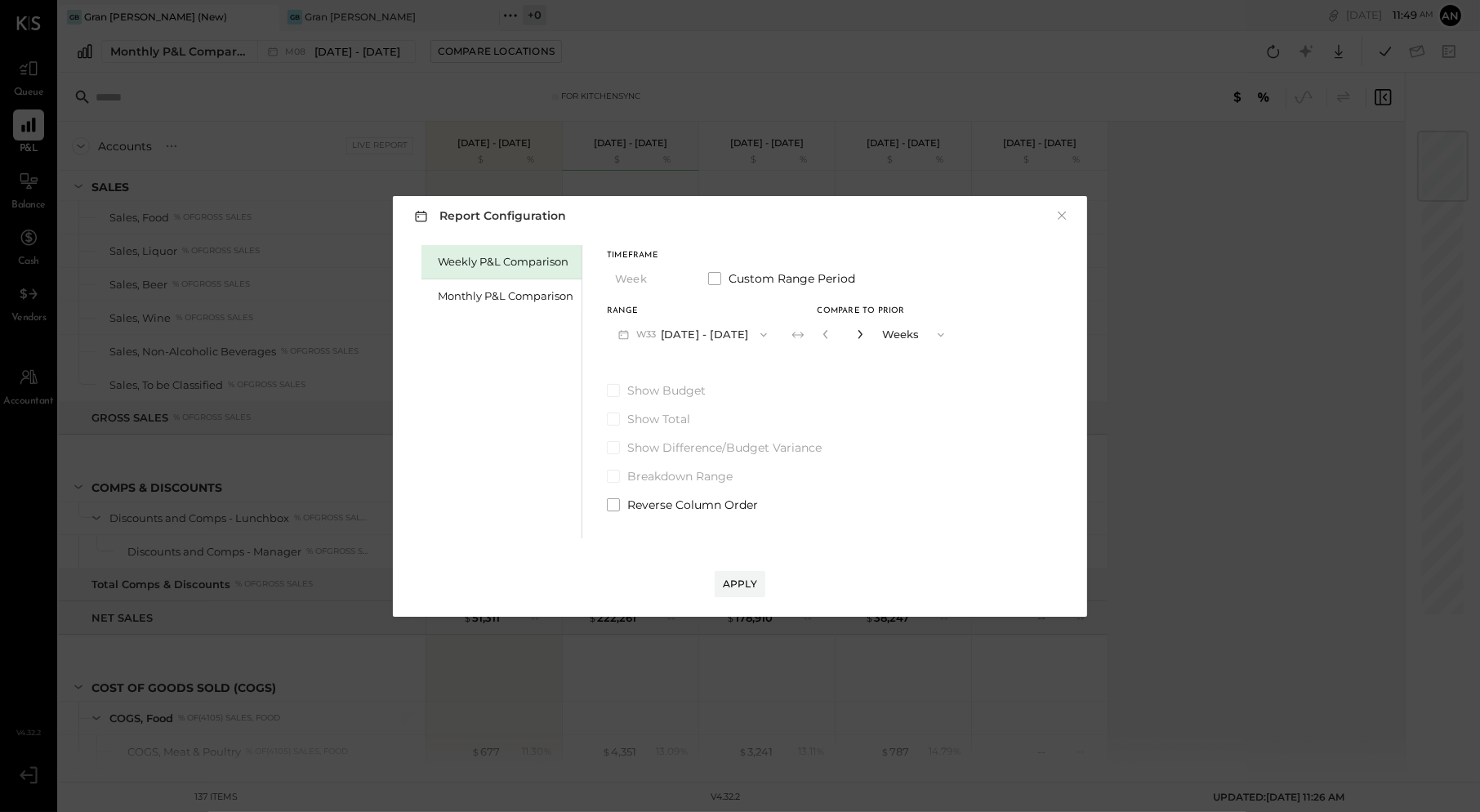
type input "**"
click at [736, 588] on div "Apply" at bounding box center [740, 583] width 34 height 14
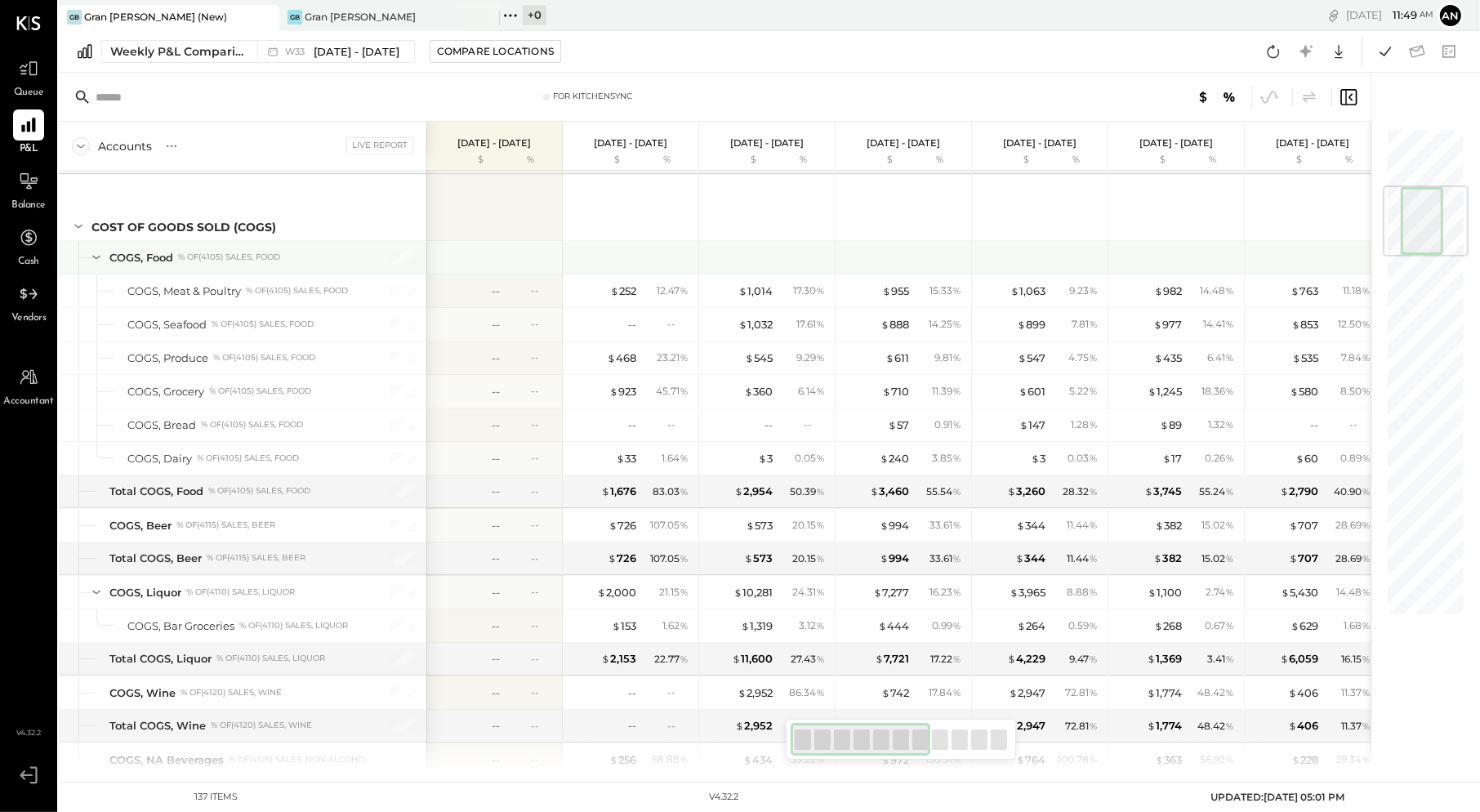
scroll to position [492, 0]
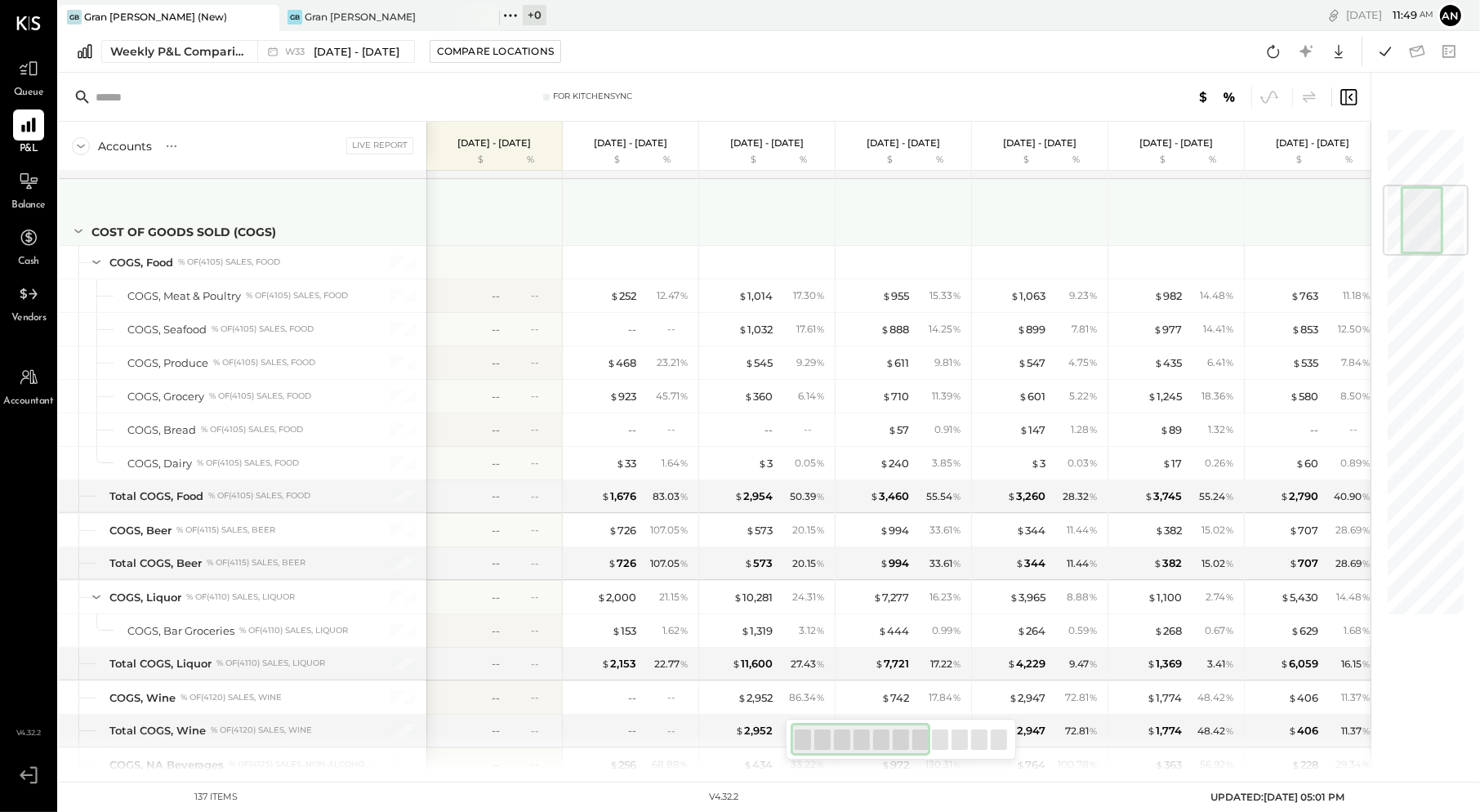
click at [79, 225] on icon at bounding box center [78, 231] width 18 height 18
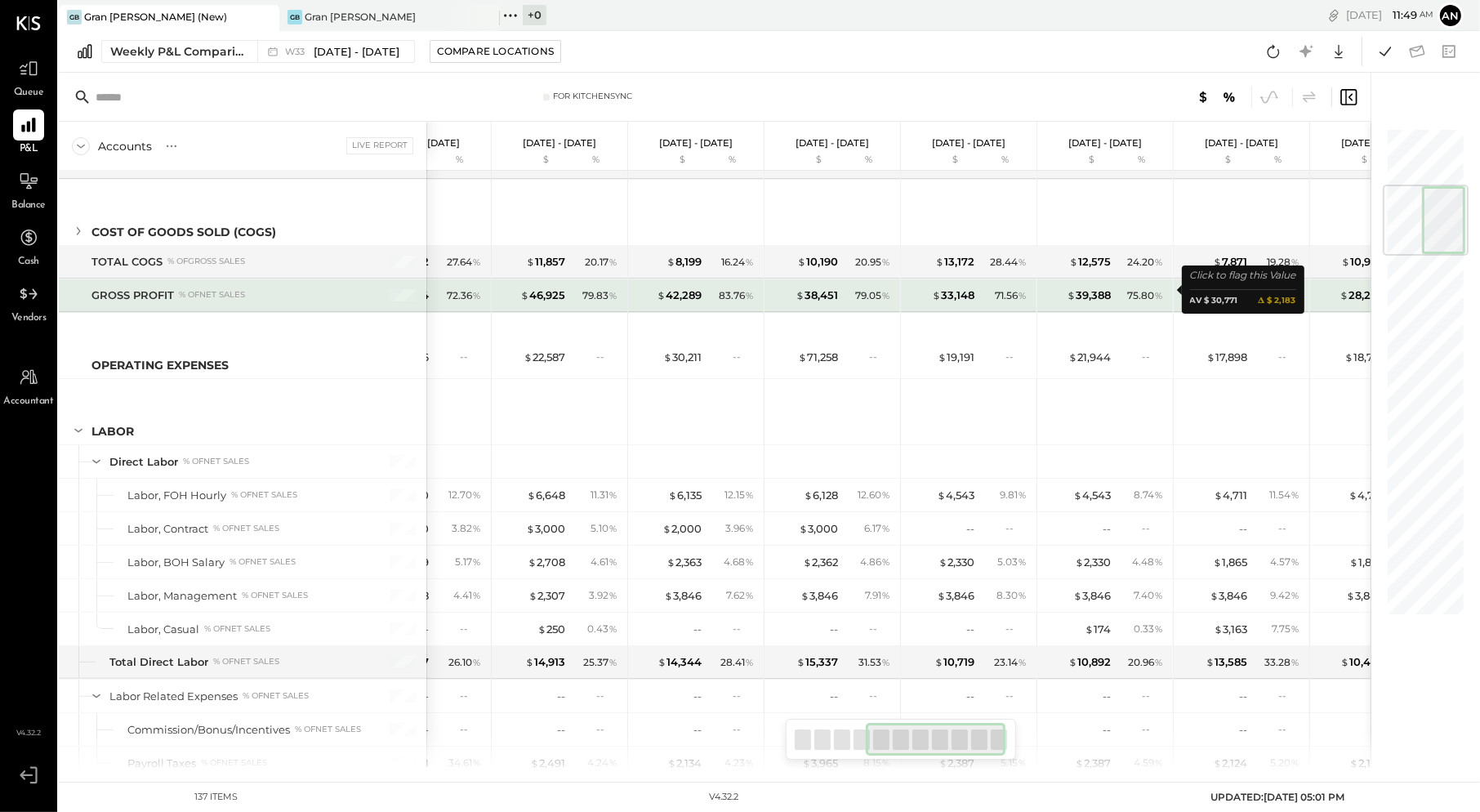
scroll to position [0, 444]
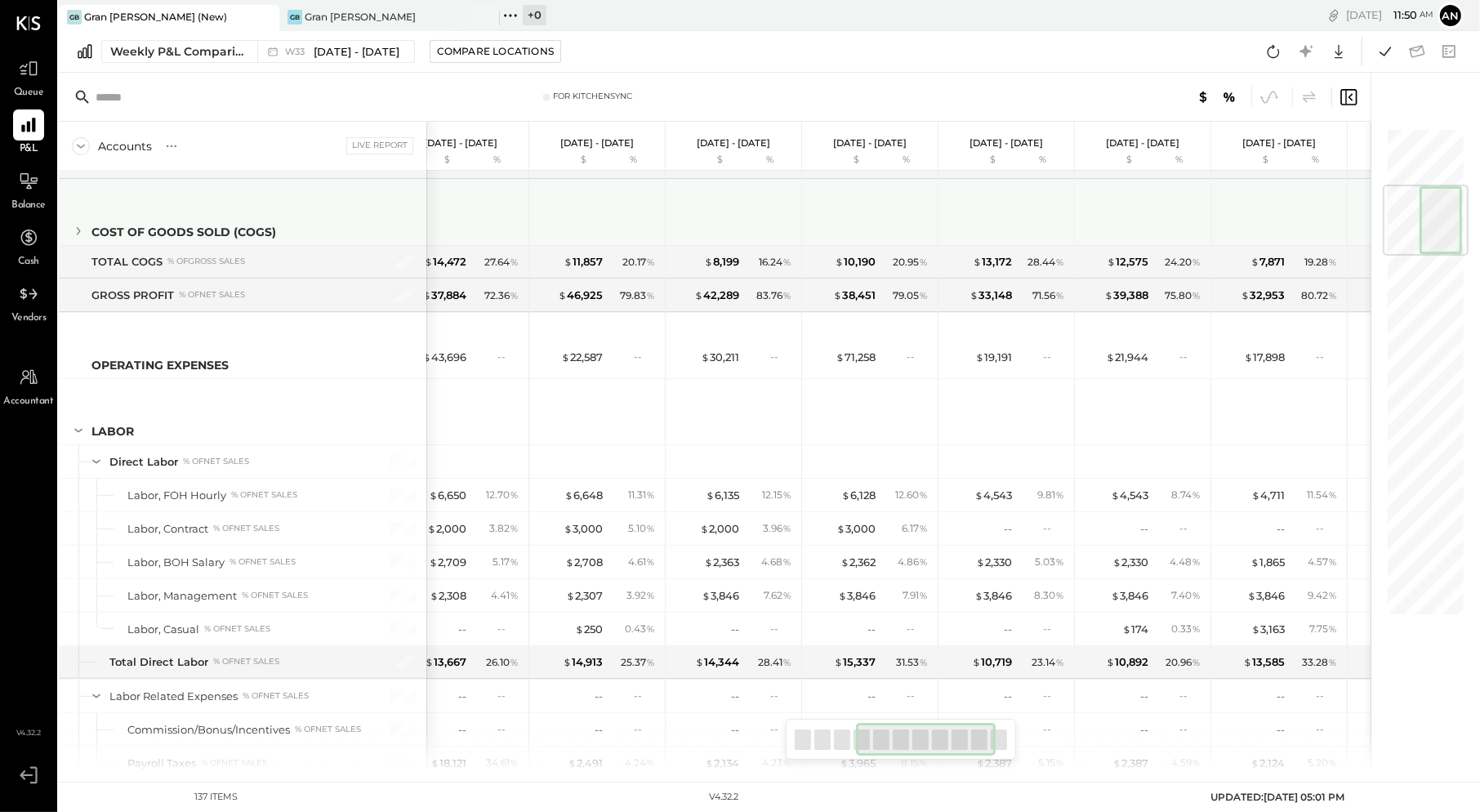
click at [76, 226] on icon at bounding box center [78, 231] width 18 height 18
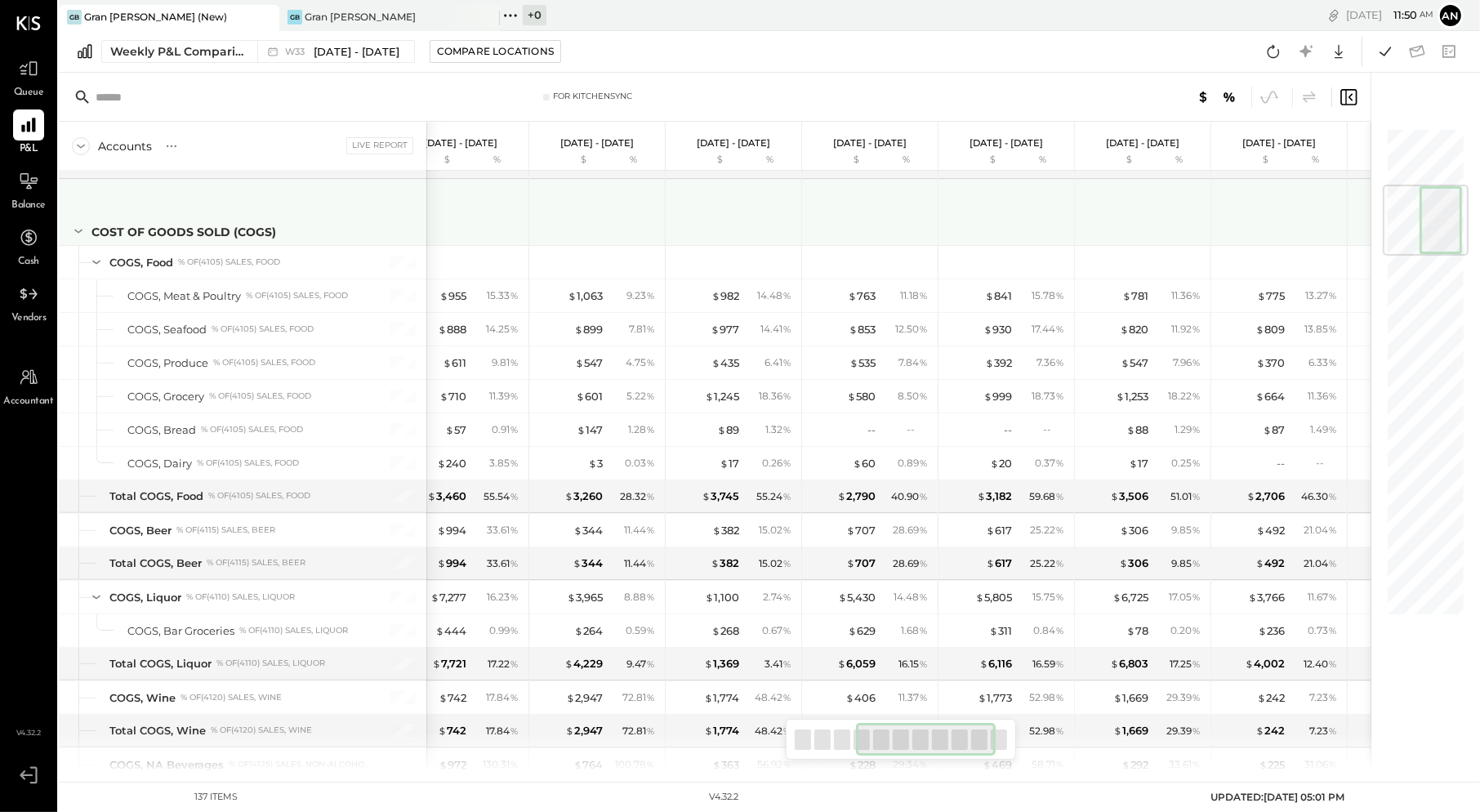
click at [77, 224] on icon at bounding box center [78, 231] width 18 height 18
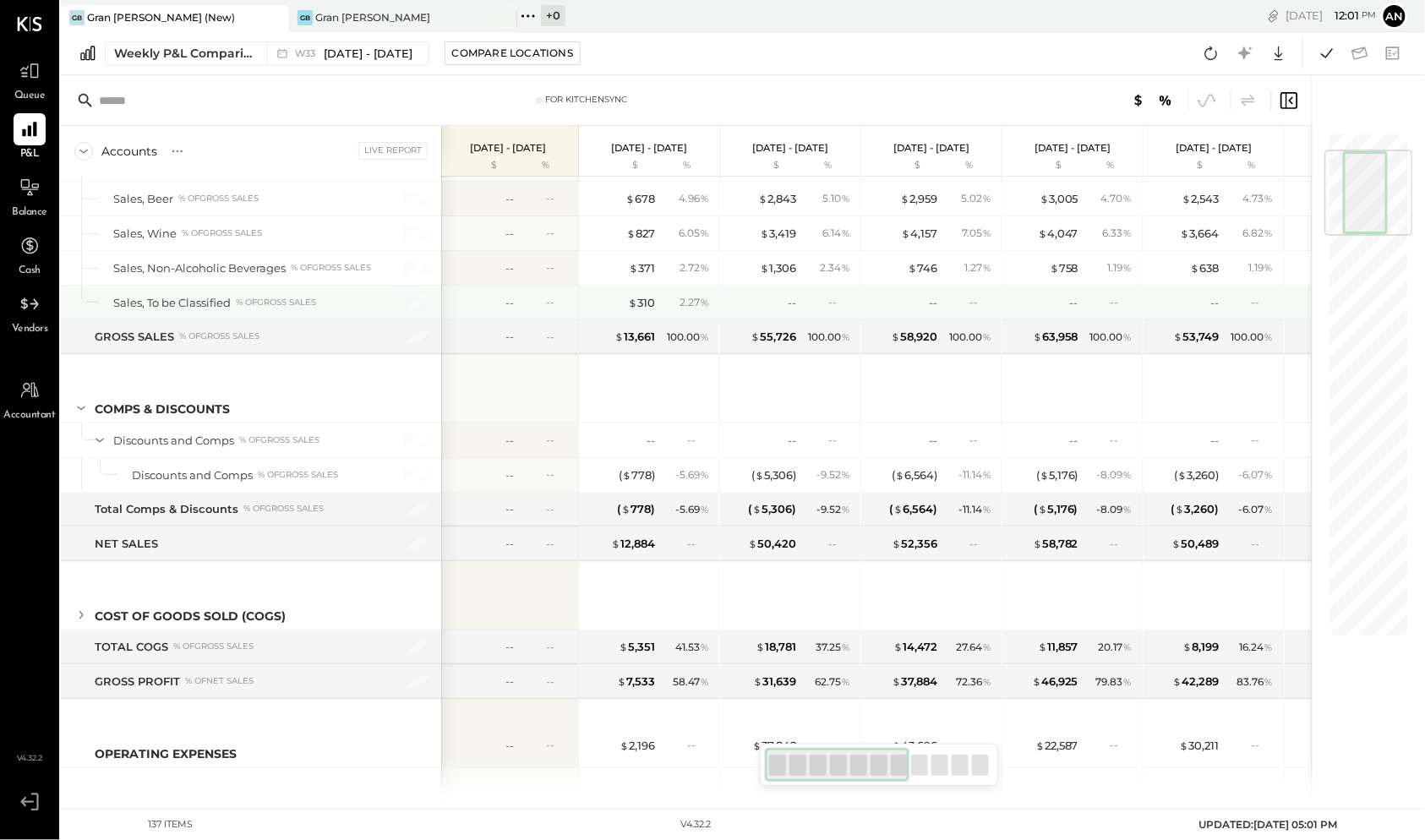
scroll to position [138, 0]
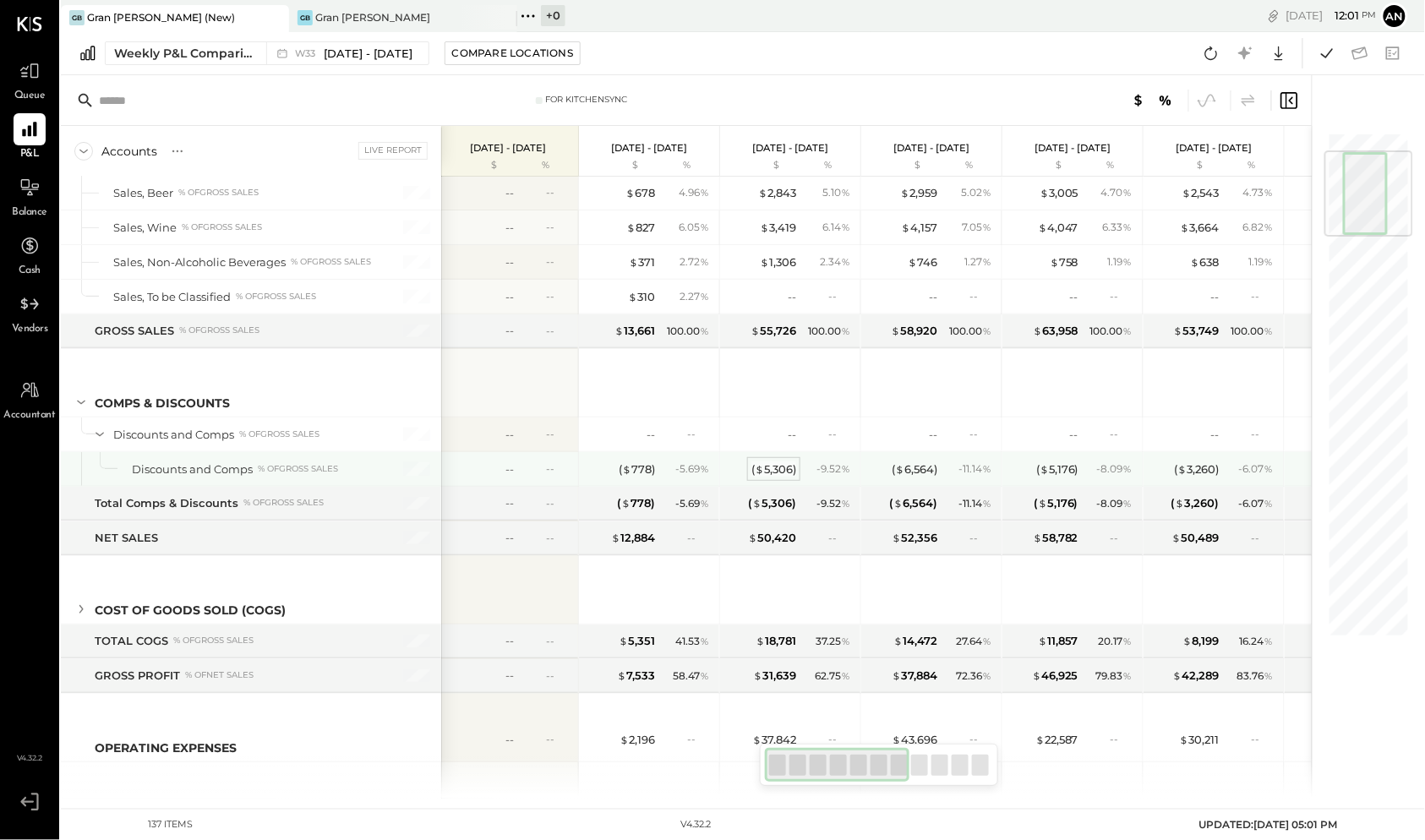
click at [768, 463] on div "( $ 5,306 )" at bounding box center [773, 470] width 45 height 16
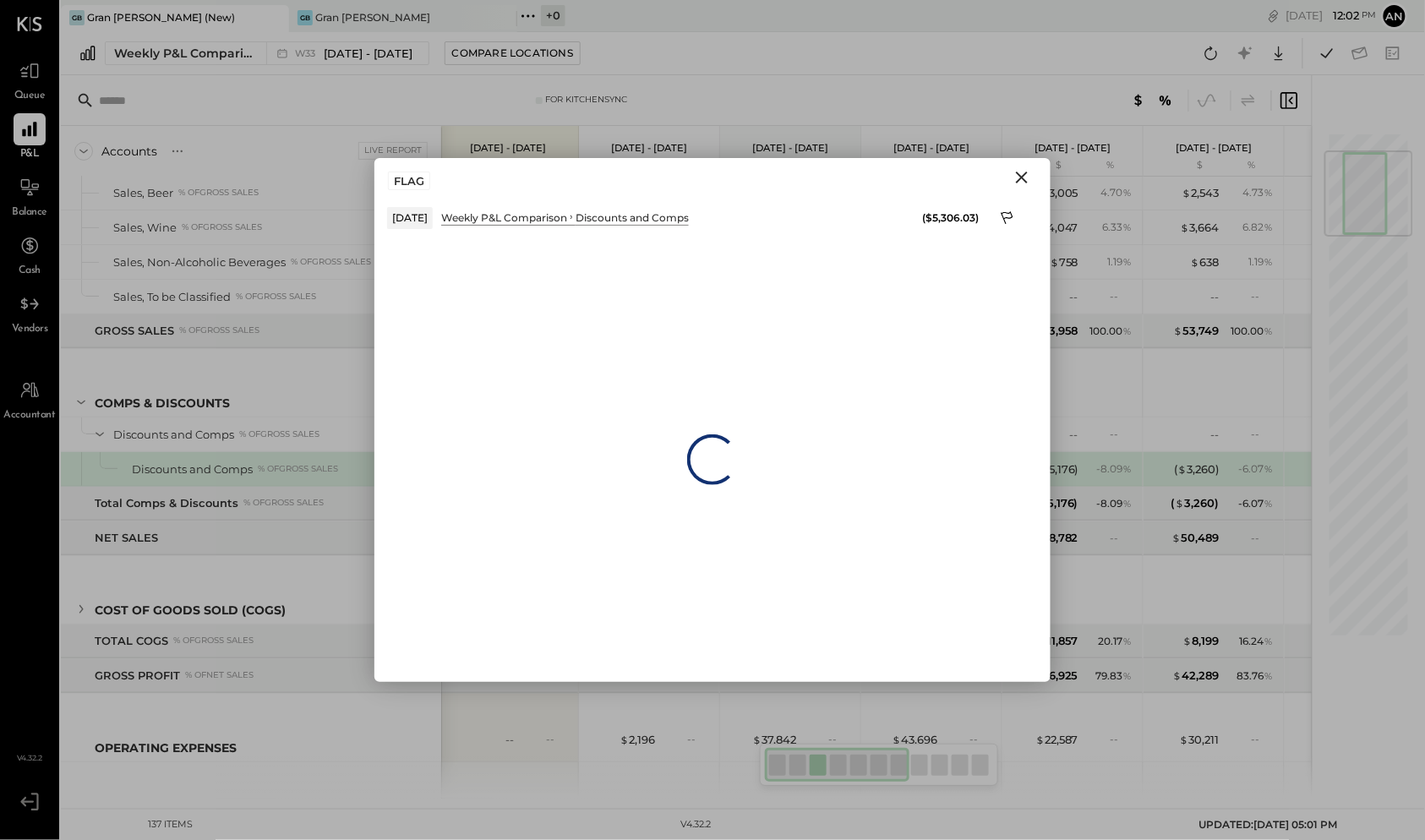
click at [1018, 180] on icon "Close" at bounding box center [1021, 177] width 12 height 12
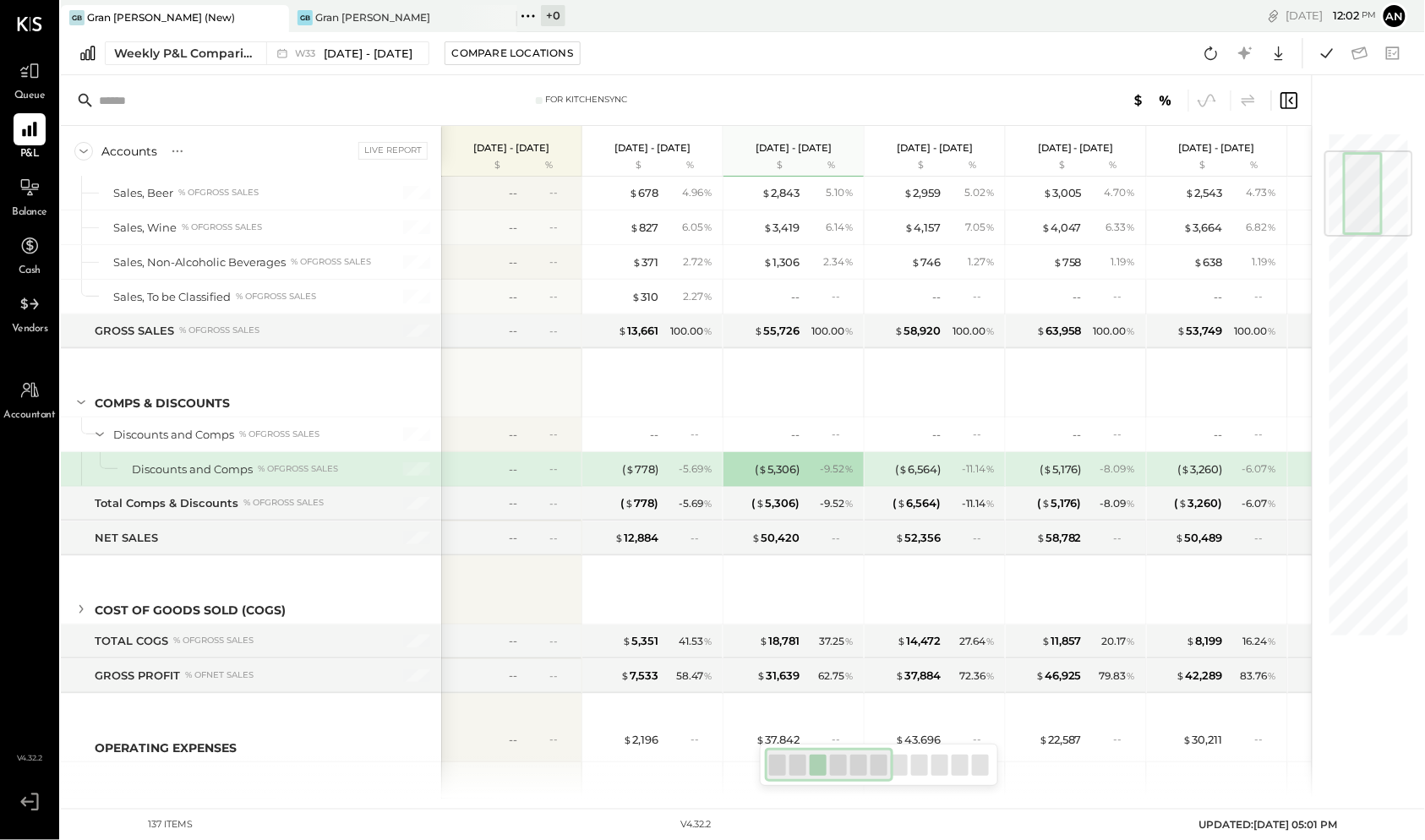
scroll to position [152, 0]
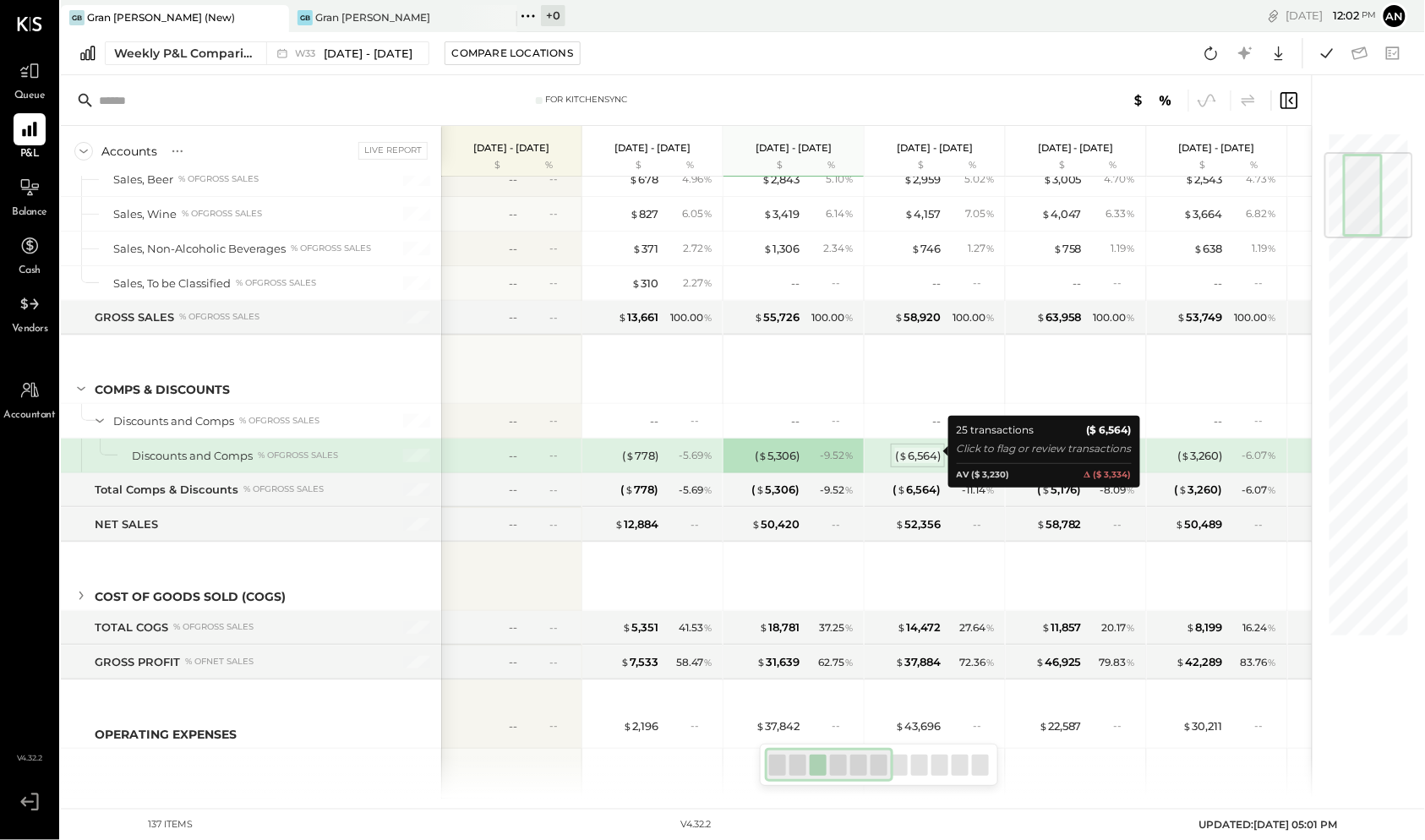
click at [920, 454] on div "( $ 6,564 )" at bounding box center [917, 456] width 46 height 16
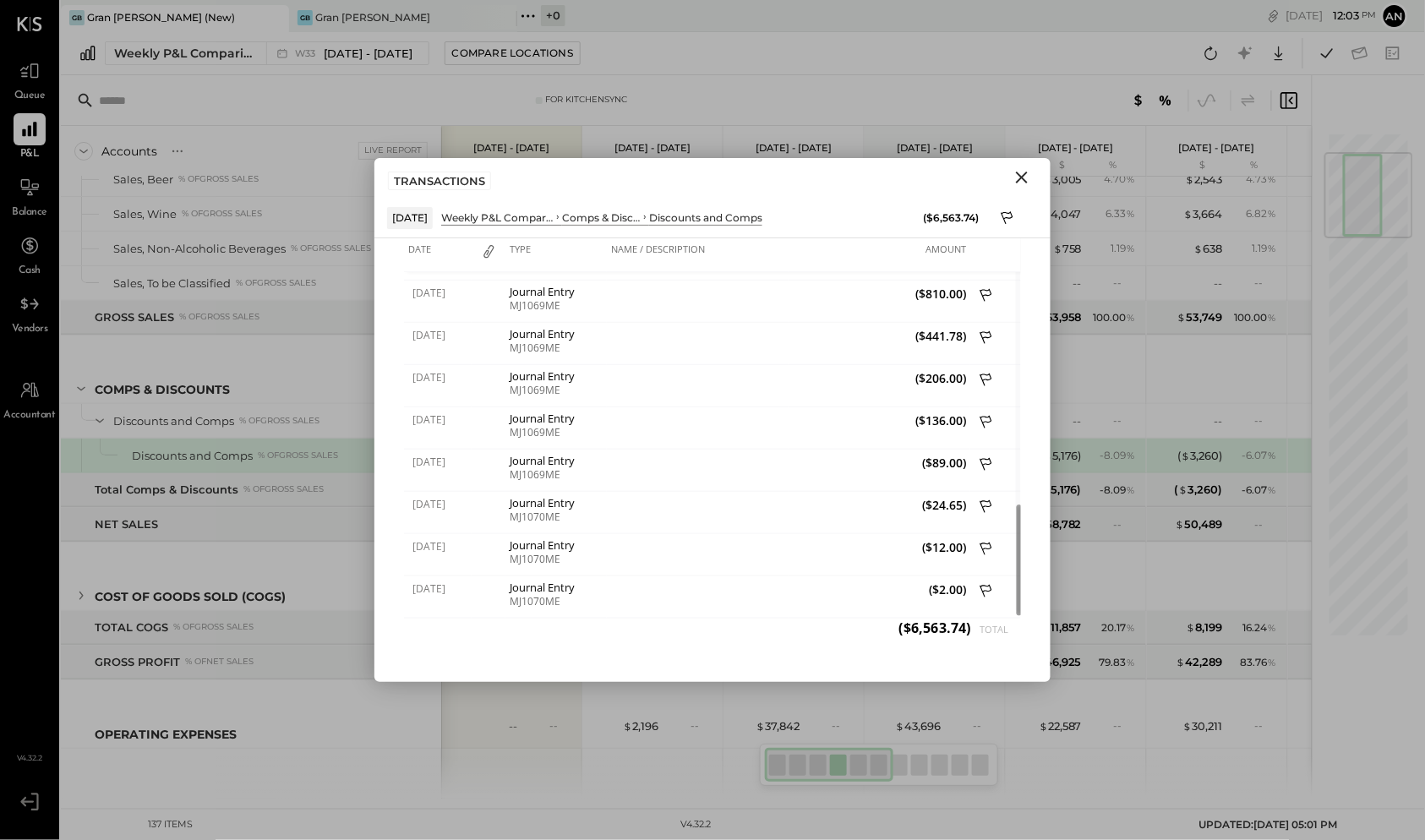
click at [1022, 178] on icon "Close" at bounding box center [1021, 177] width 12 height 12
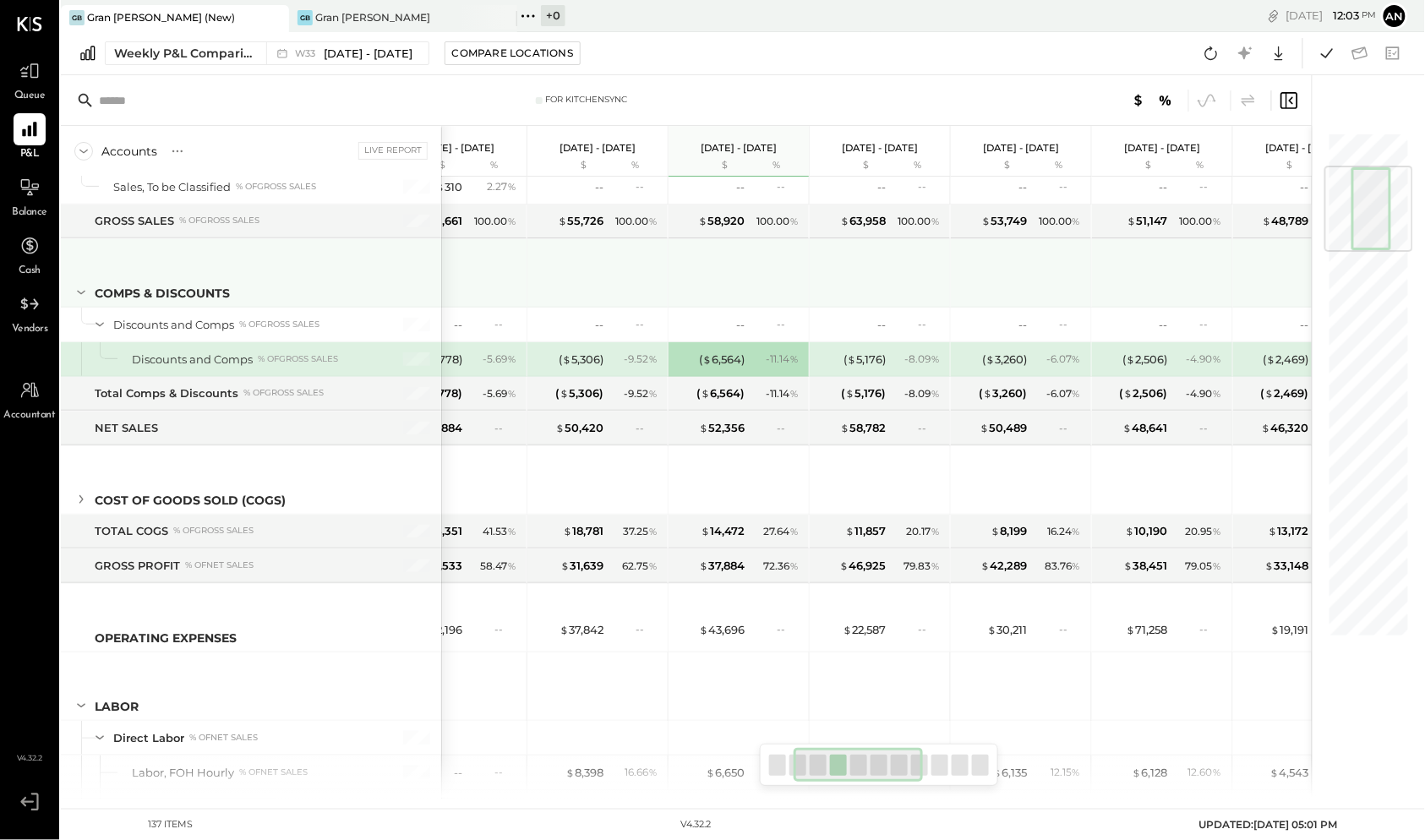
scroll to position [0, 348]
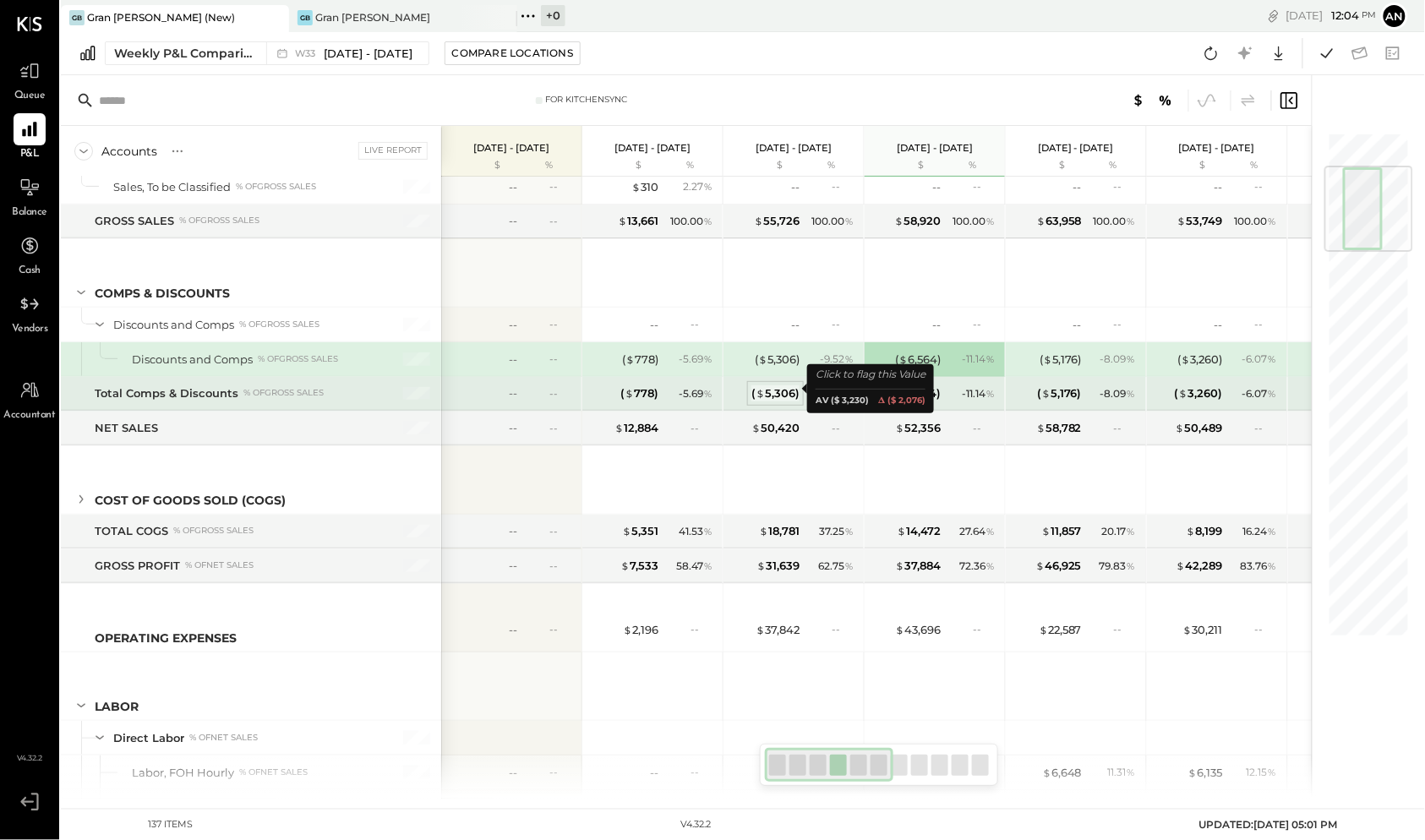
click at [777, 387] on div "( $ 5,306 )" at bounding box center [774, 393] width 48 height 16
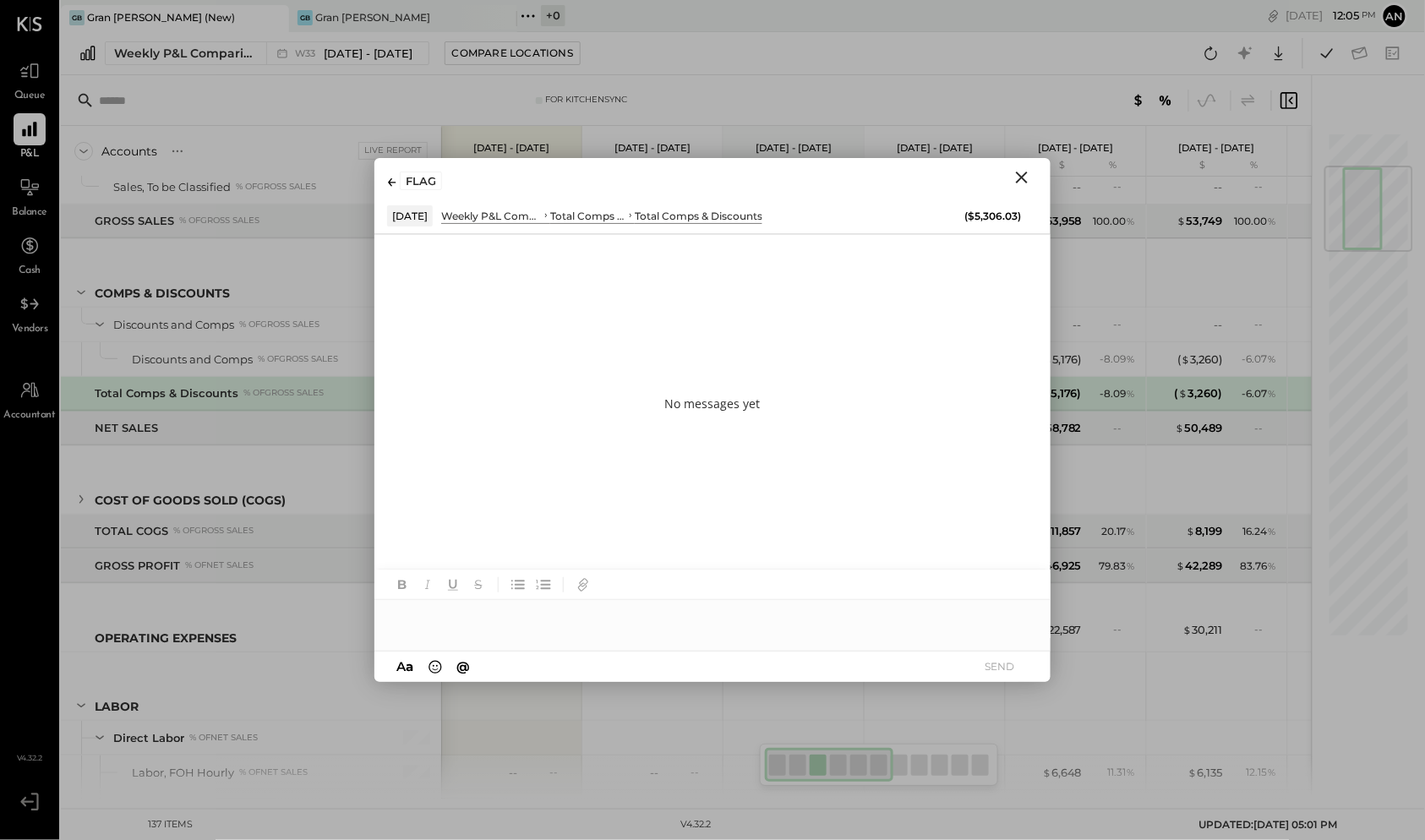
click at [1025, 176] on icon "Close" at bounding box center [1022, 177] width 20 height 20
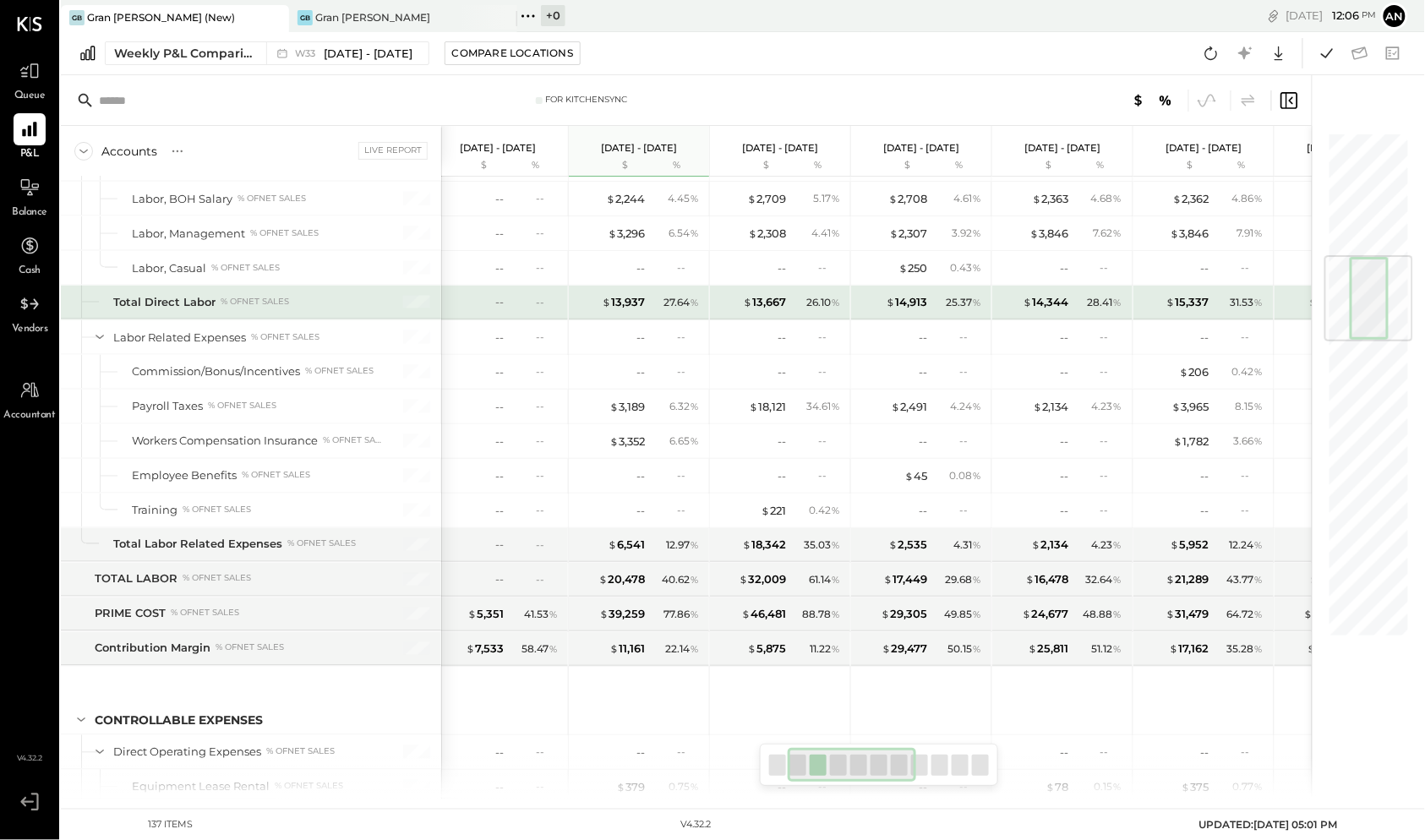
scroll to position [0, 169]
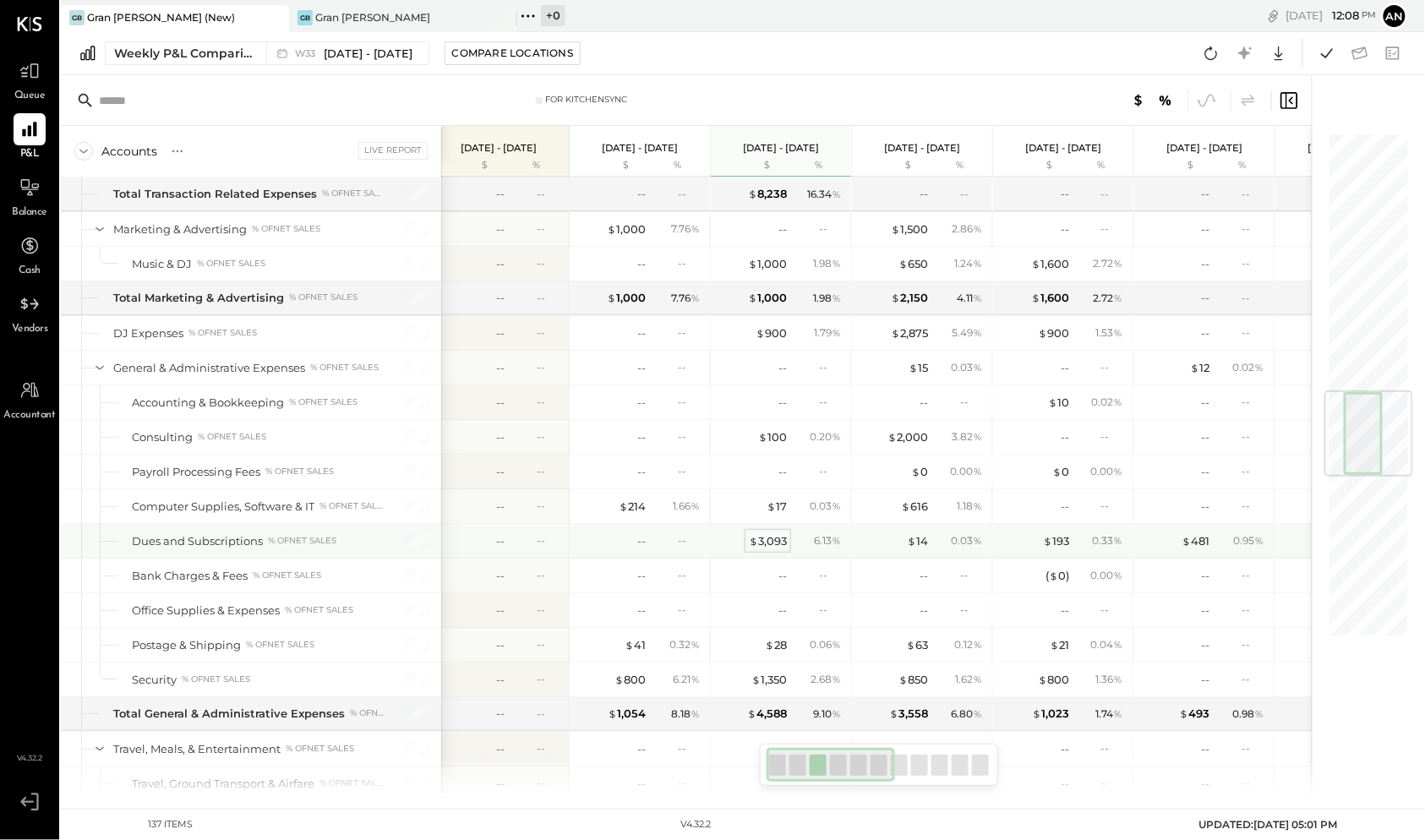
click at [762, 533] on div "$ 3,093" at bounding box center [768, 541] width 38 height 16
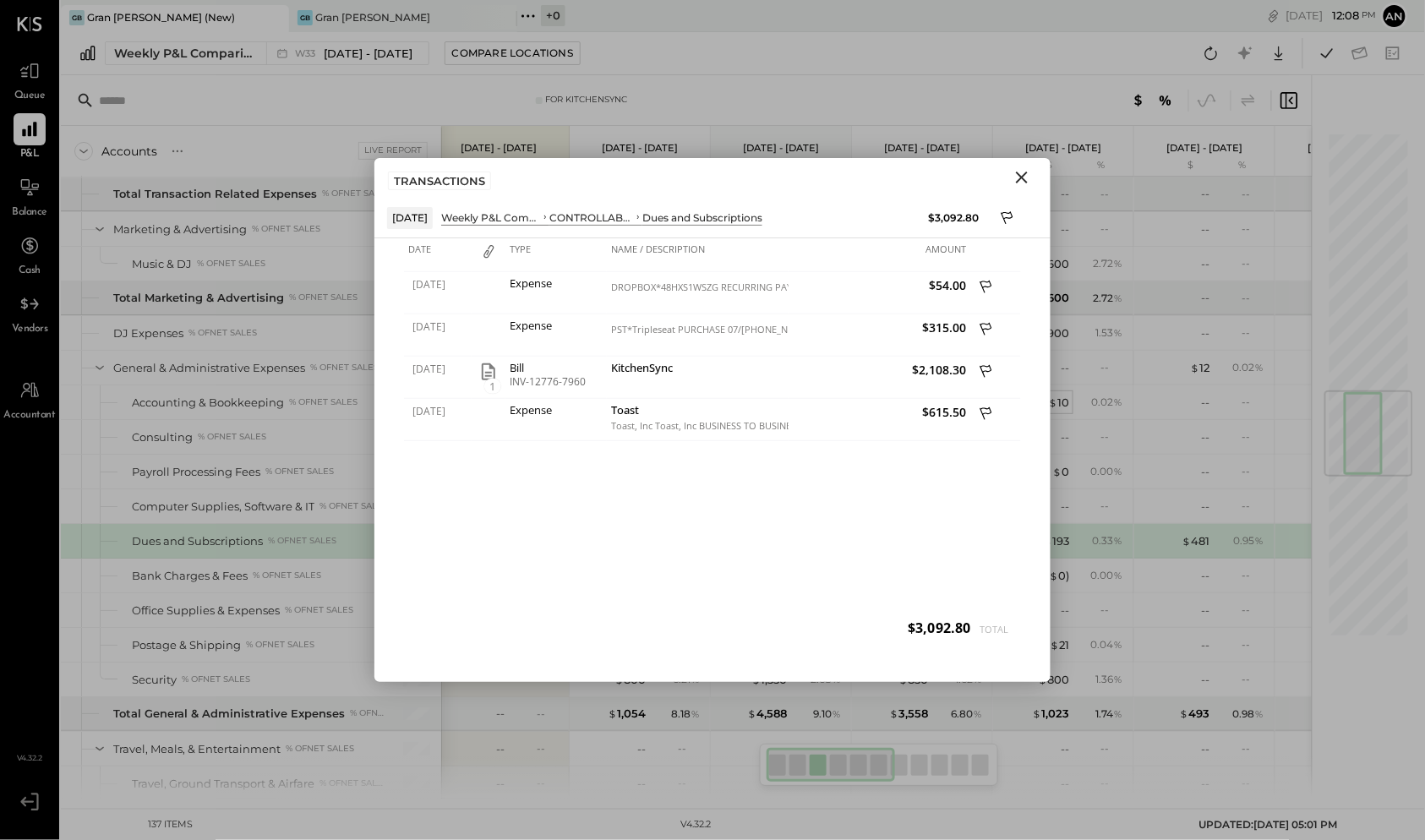
drag, startPoint x: 1025, startPoint y: 176, endPoint x: 1064, endPoint y: 381, distance: 208.7
click at [1025, 176] on icon "Close" at bounding box center [1022, 177] width 20 height 20
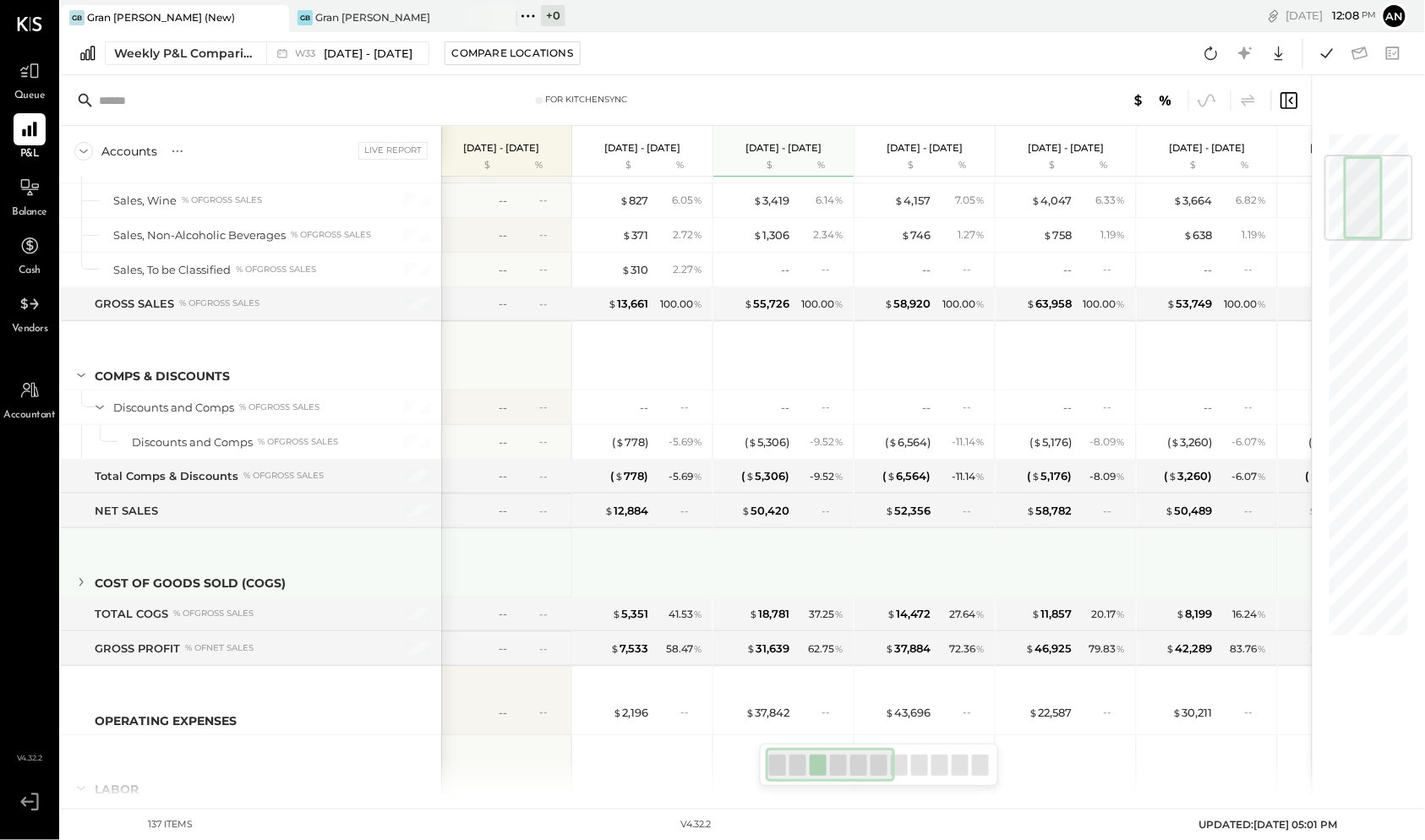
scroll to position [170, 0]
